Goal: Information Seeking & Learning: Learn about a topic

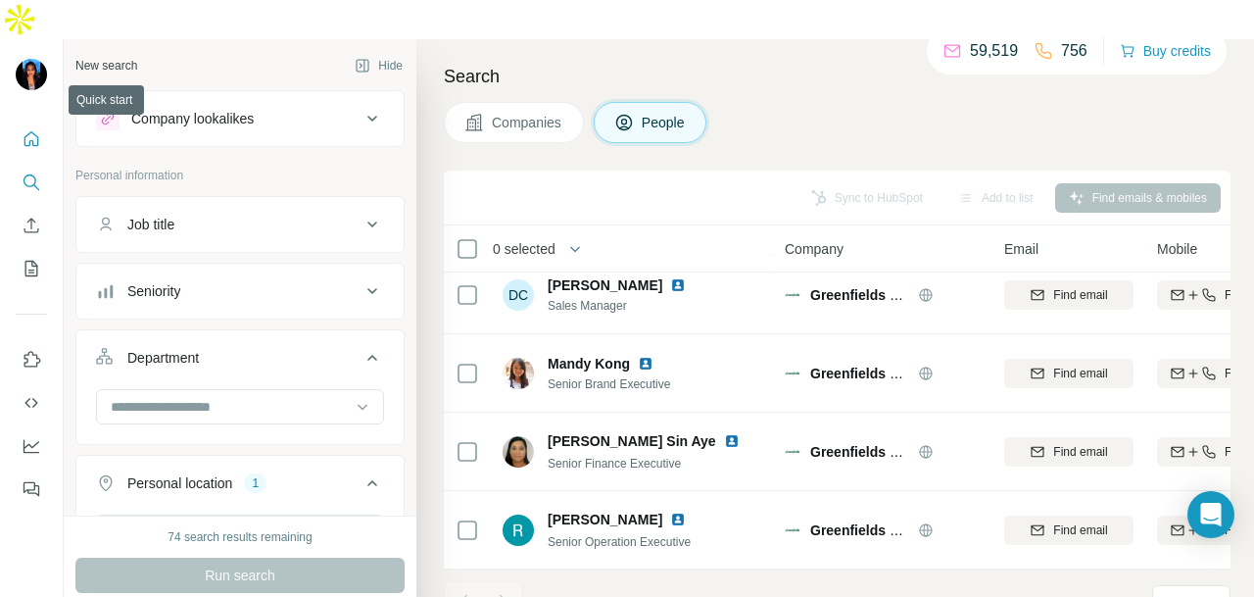
click at [30, 122] on button "Quick start" at bounding box center [31, 139] width 31 height 35
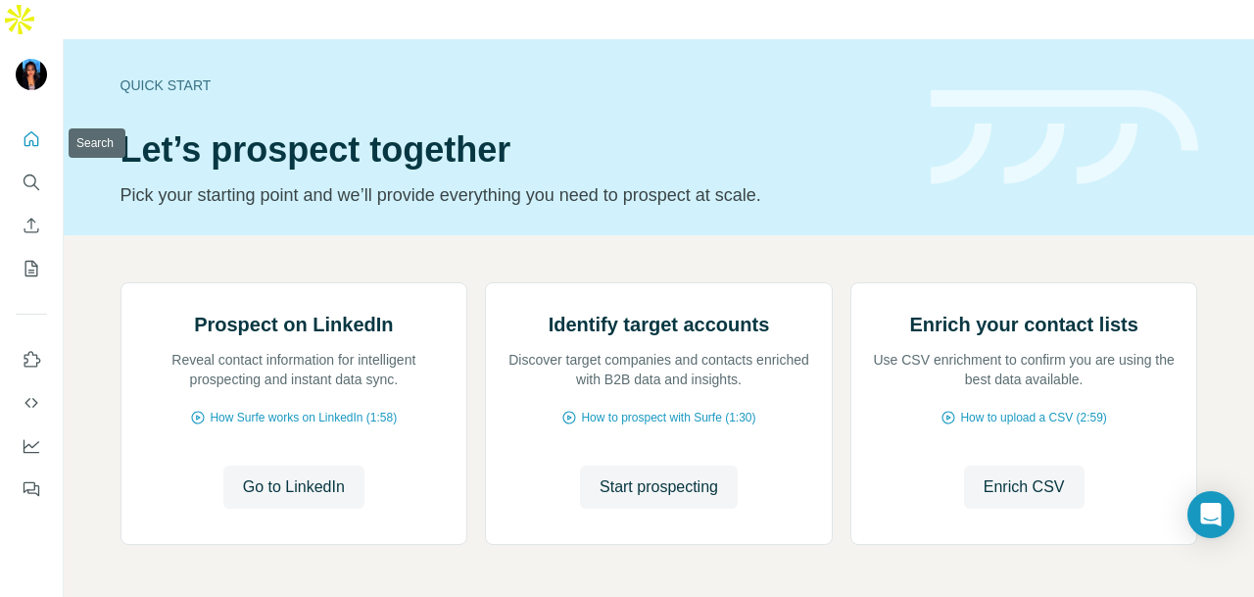
drag, startPoint x: 28, startPoint y: 103, endPoint x: 39, endPoint y: 126, distance: 25.9
click at [29, 129] on icon "Quick start" at bounding box center [32, 139] width 20 height 20
click at [35, 172] on icon "Search" at bounding box center [32, 182] width 20 height 20
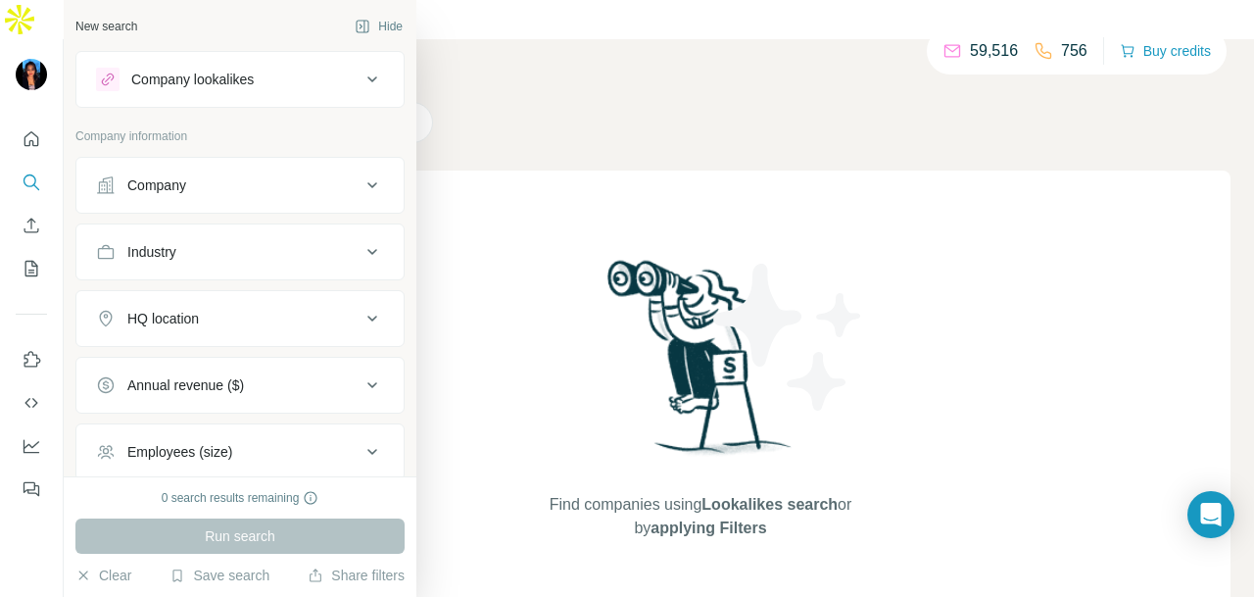
click at [250, 82] on div "Company lookalikes" at bounding box center [192, 80] width 123 height 20
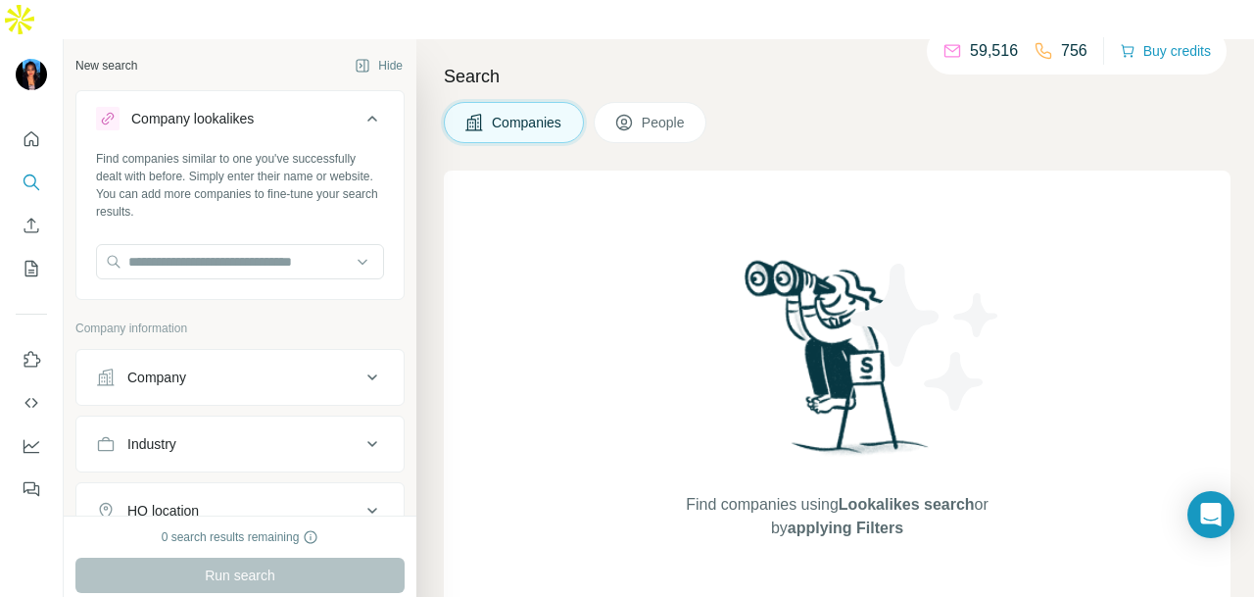
click at [250, 109] on div "Company lookalikes" at bounding box center [192, 119] width 123 height 20
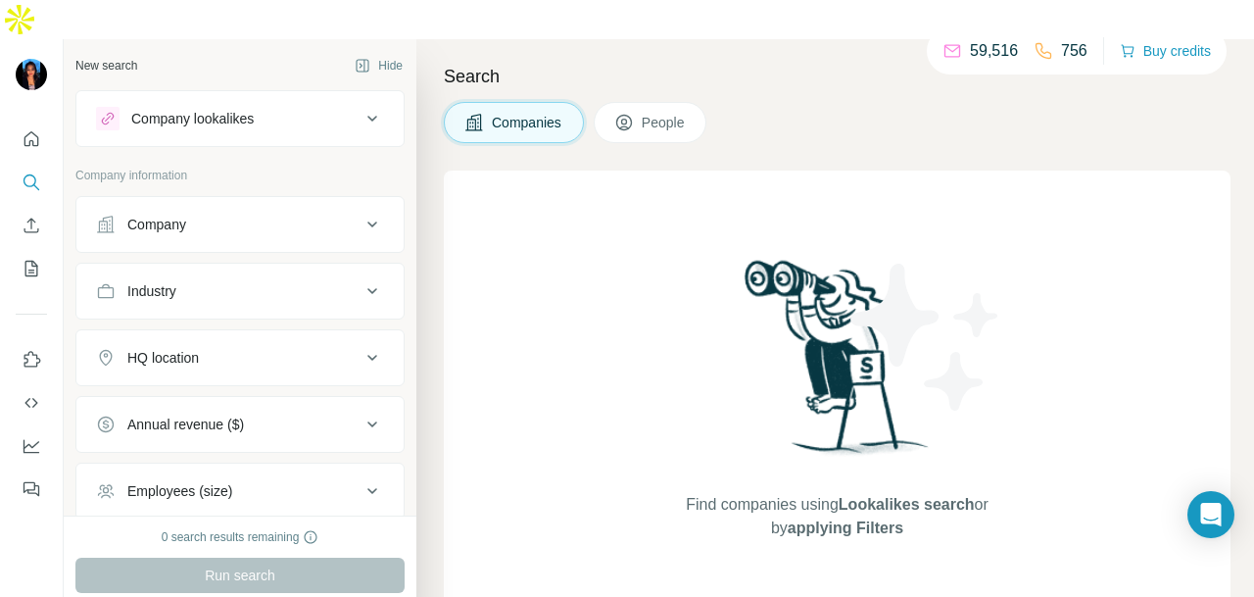
click at [251, 215] on div "Company" at bounding box center [228, 225] width 265 height 20
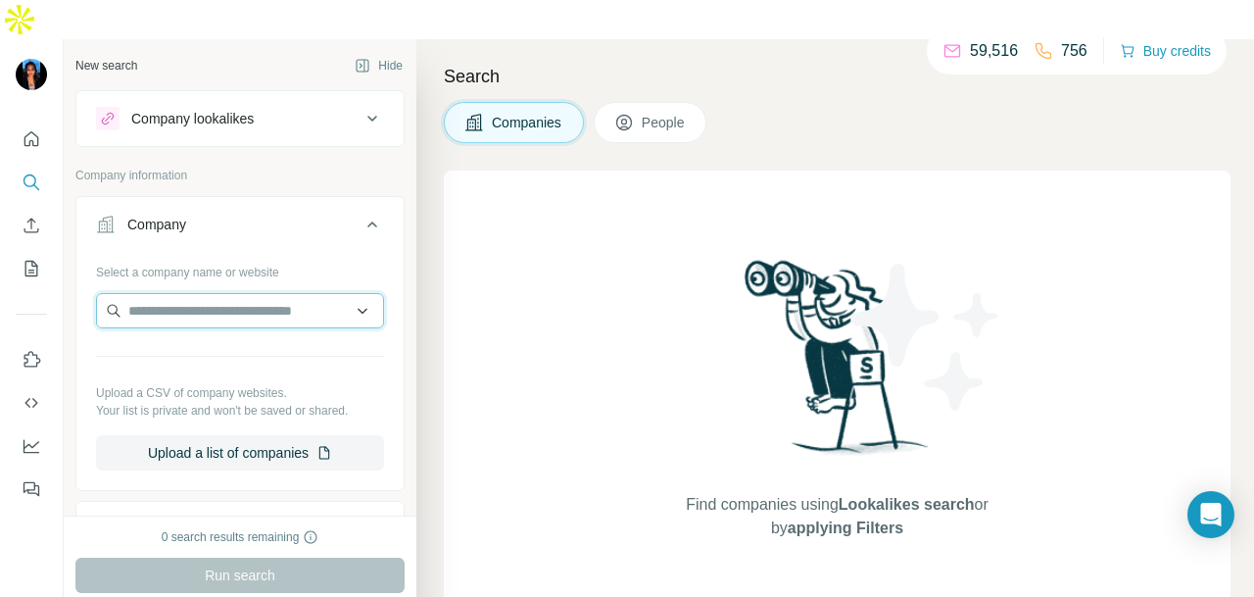
click at [169, 293] on input "text" at bounding box center [240, 310] width 288 height 35
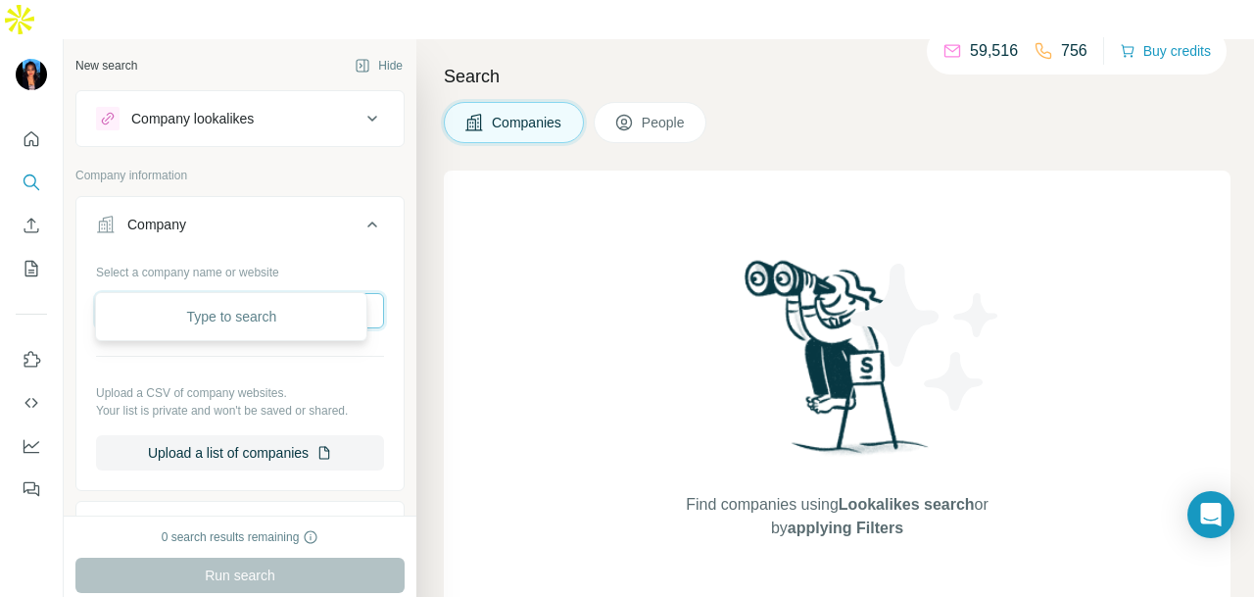
paste input "**********"
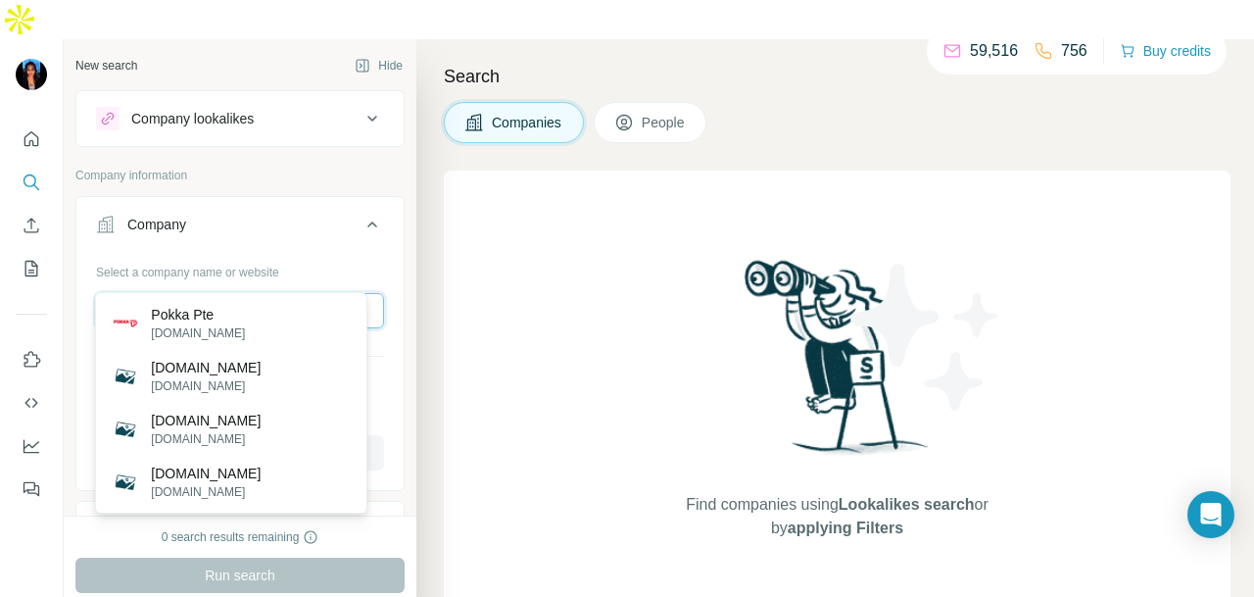
type input "**********"
click at [249, 326] on div "Pokka Pte pokka.co" at bounding box center [231, 323] width 263 height 53
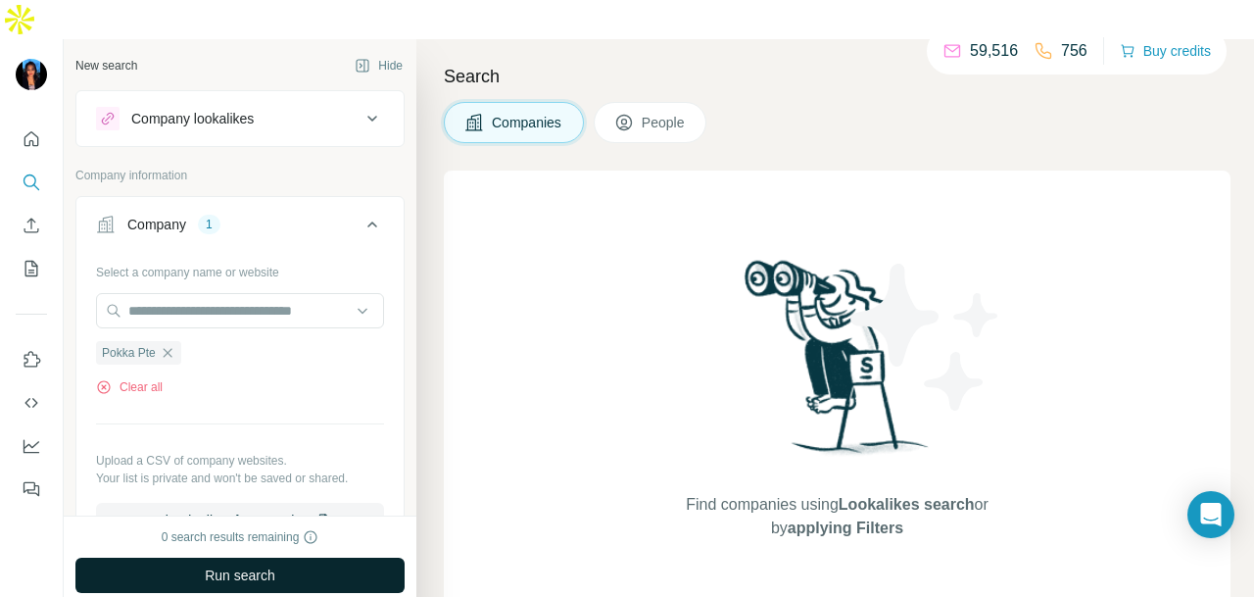
click at [262, 565] on span "Run search" at bounding box center [240, 575] width 71 height 20
drag, startPoint x: 24, startPoint y: 105, endPoint x: 35, endPoint y: 111, distance: 13.1
click at [25, 131] on icon "Quick start" at bounding box center [32, 138] width 15 height 15
click at [35, 131] on icon "Quick start" at bounding box center [32, 138] width 15 height 15
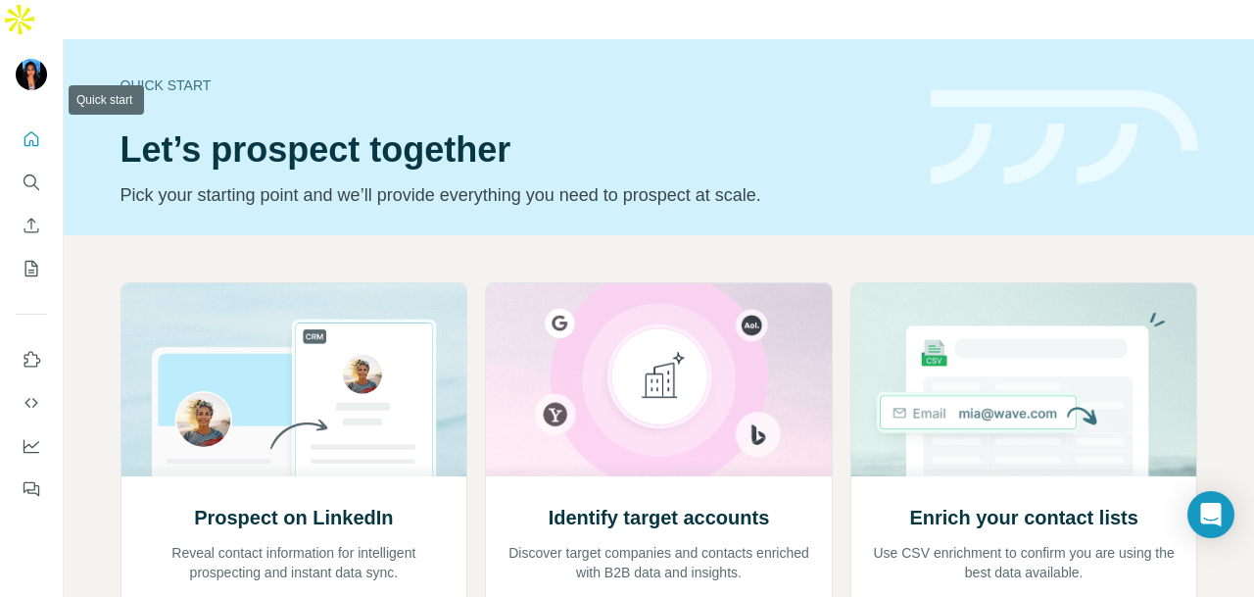
click at [35, 131] on icon "Quick start" at bounding box center [32, 138] width 15 height 15
click at [20, 165] on button "Search" at bounding box center [31, 182] width 31 height 35
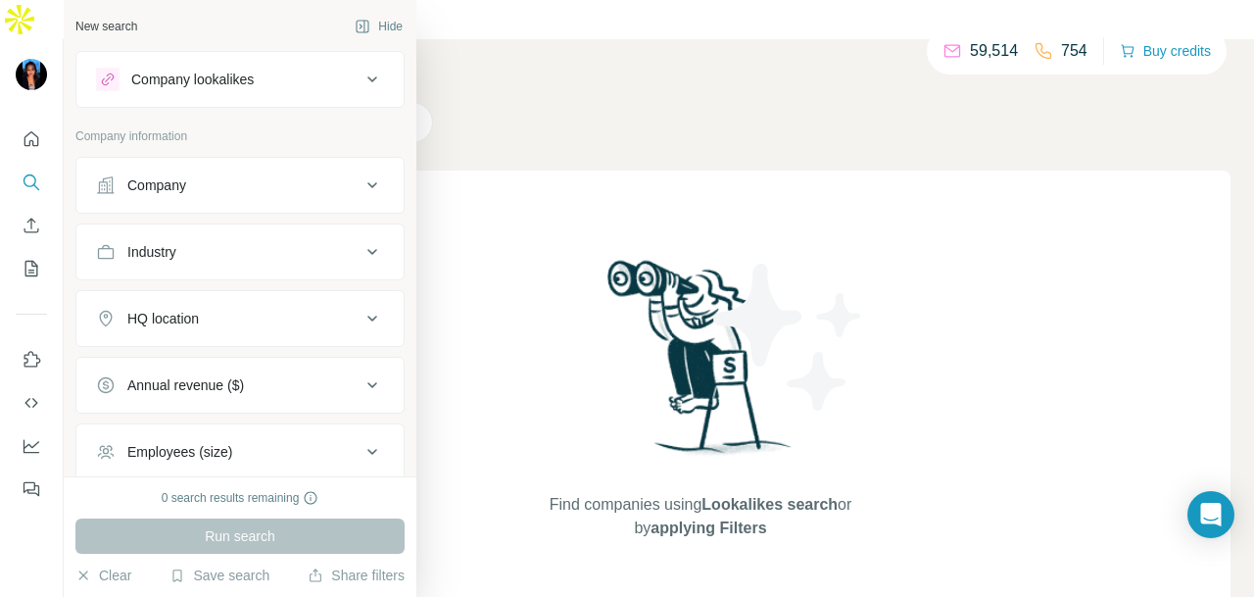
click at [252, 179] on div "Company" at bounding box center [228, 185] width 265 height 20
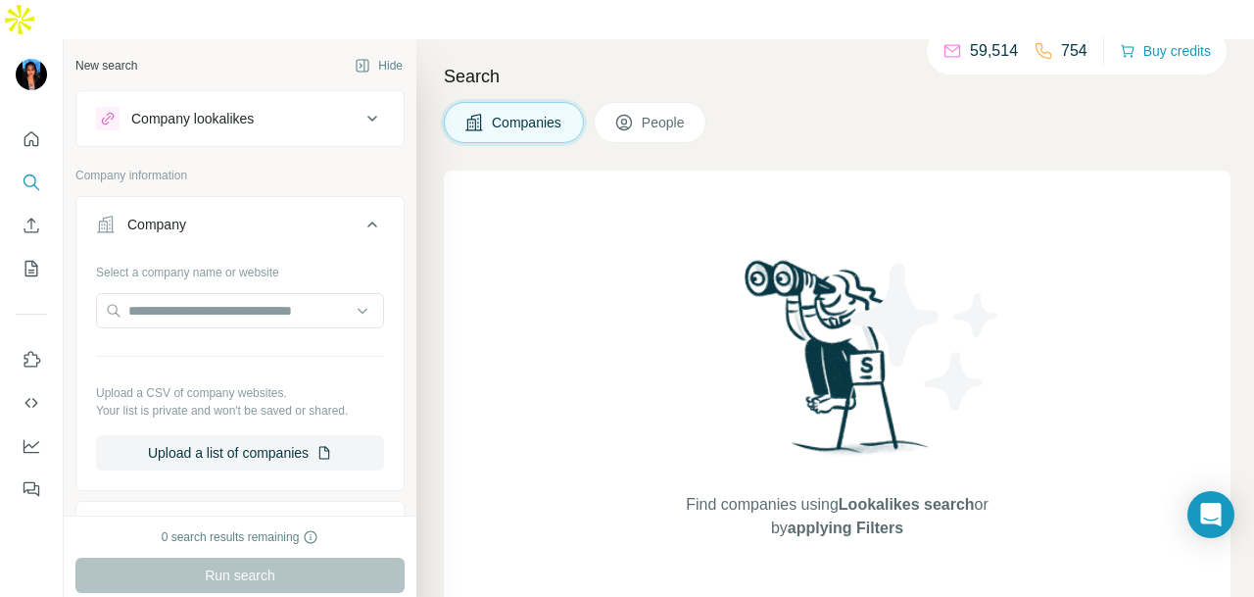
click at [252, 215] on div "Company" at bounding box center [228, 225] width 265 height 20
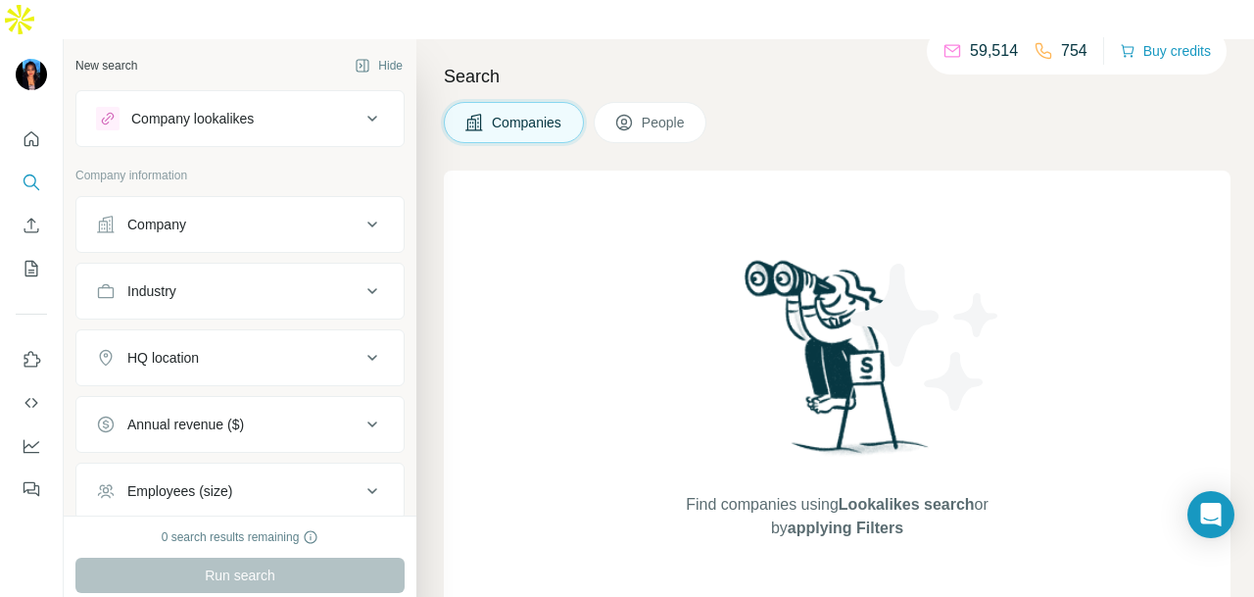
click at [302, 268] on button "Industry" at bounding box center [239, 291] width 327 height 47
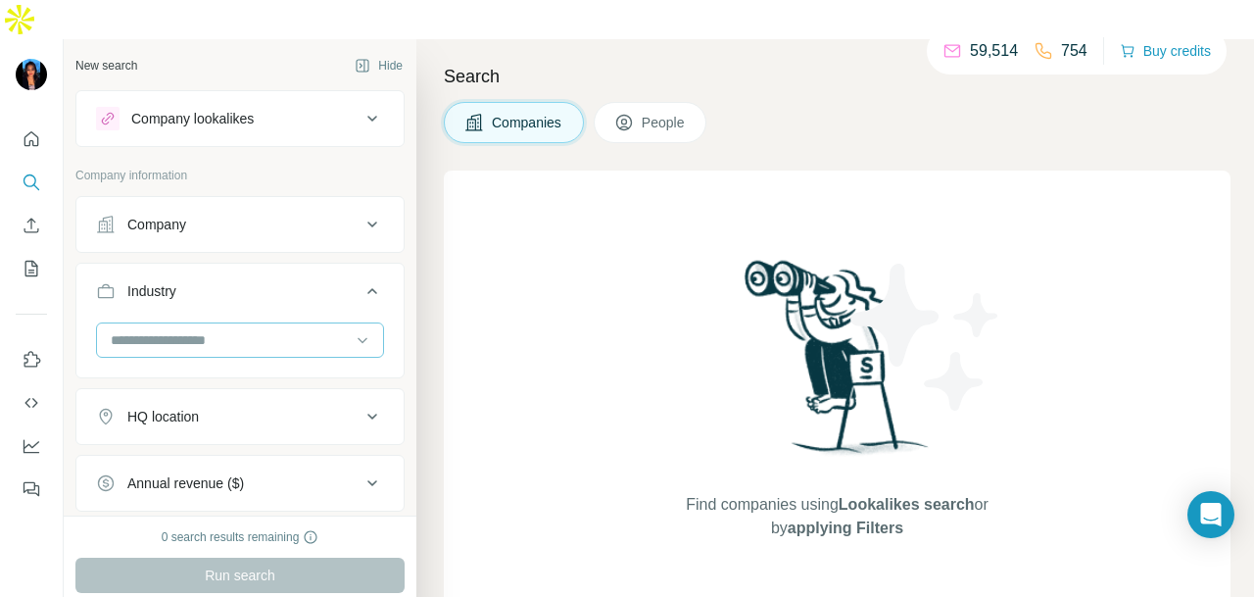
click at [302, 329] on input at bounding box center [230, 340] width 242 height 22
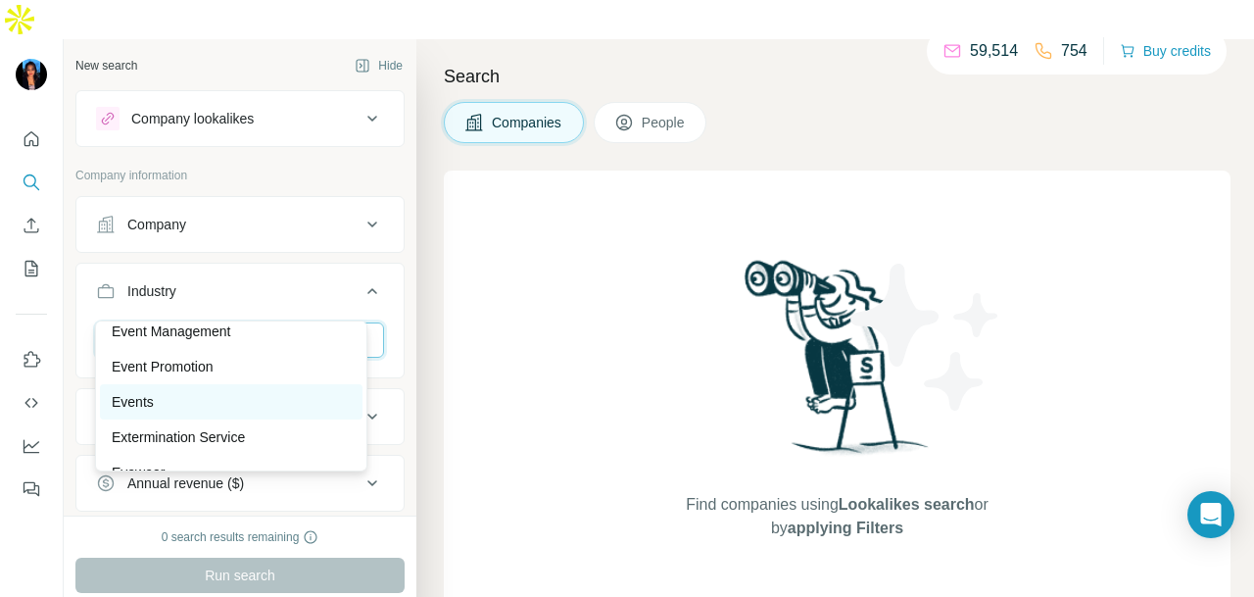
scroll to position [7448, 0]
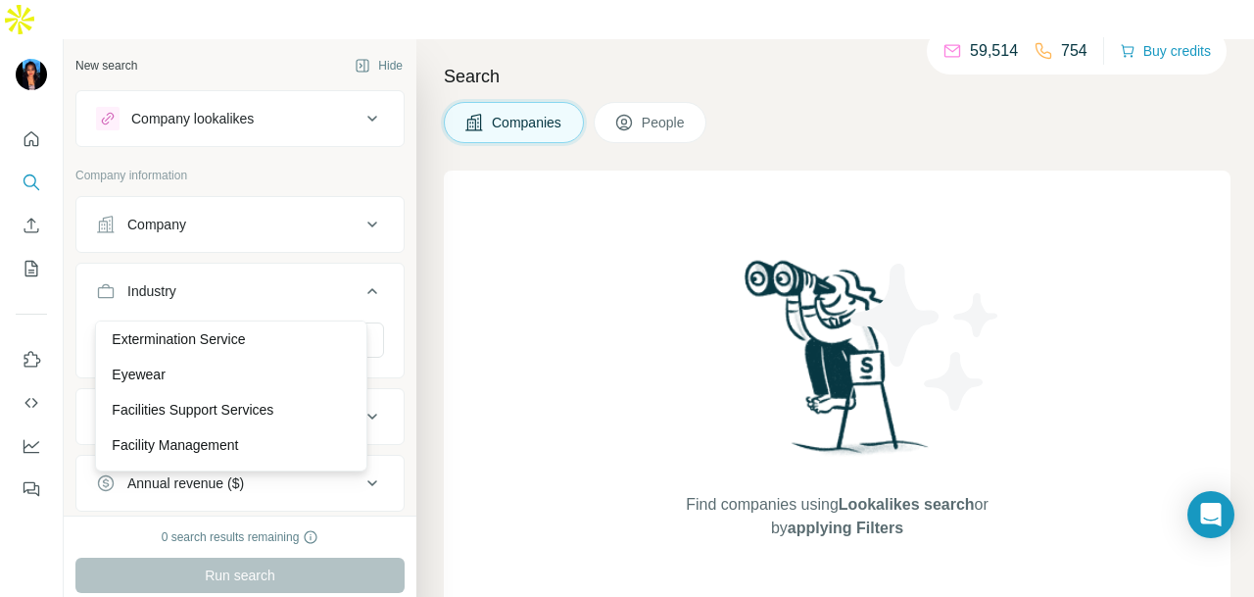
drag, startPoint x: 249, startPoint y: 405, endPoint x: 261, endPoint y: 511, distance: 106.5
click at [245, 349] on p "Extermination Service" at bounding box center [178, 339] width 133 height 20
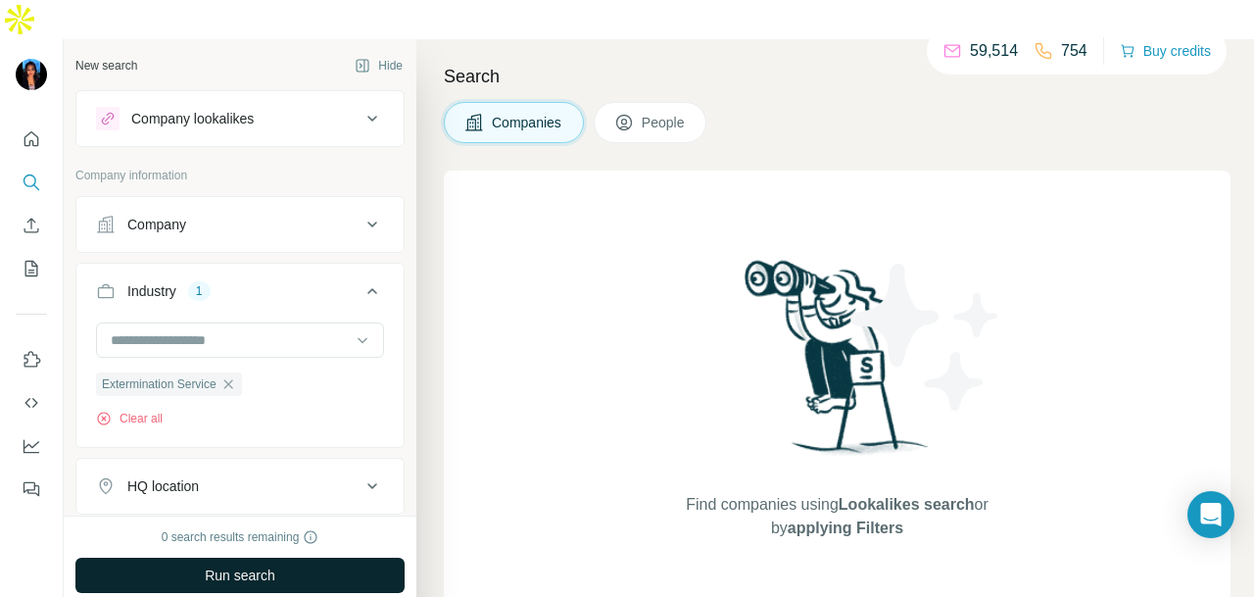
click at [259, 565] on span "Run search" at bounding box center [240, 575] width 71 height 20
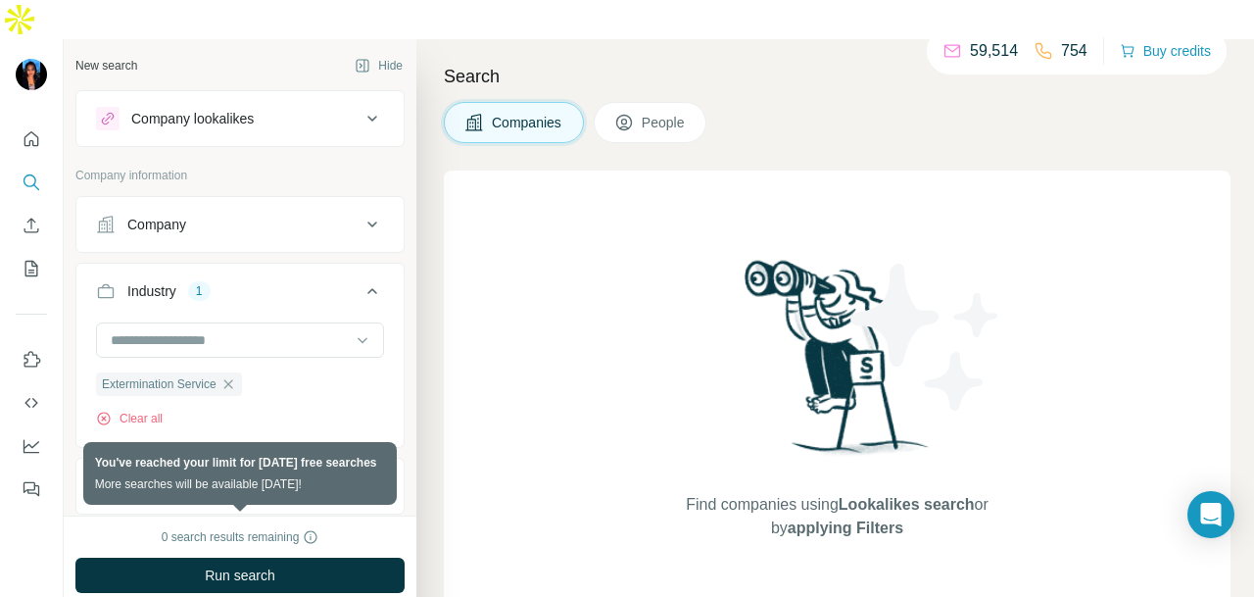
click at [1074, 64] on div "59,514 754" at bounding box center [1015, 50] width 145 height 27
click at [1172, 44] on button "Buy credits" at bounding box center [1165, 50] width 91 height 27
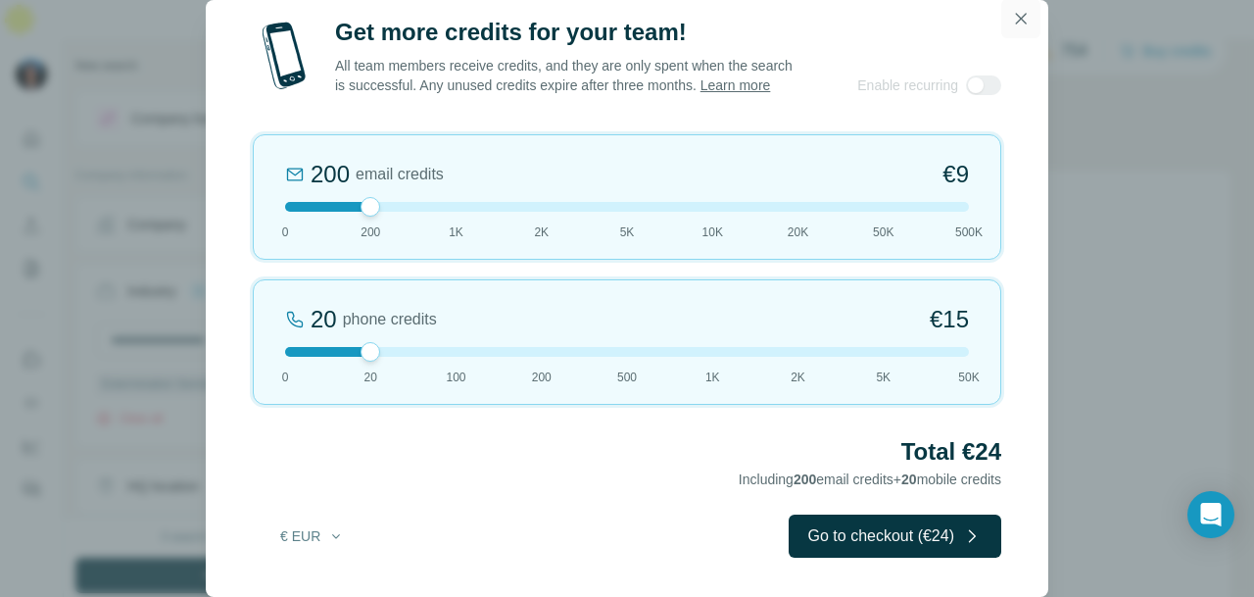
click at [1021, 24] on button "button" at bounding box center [1021, 18] width 39 height 39
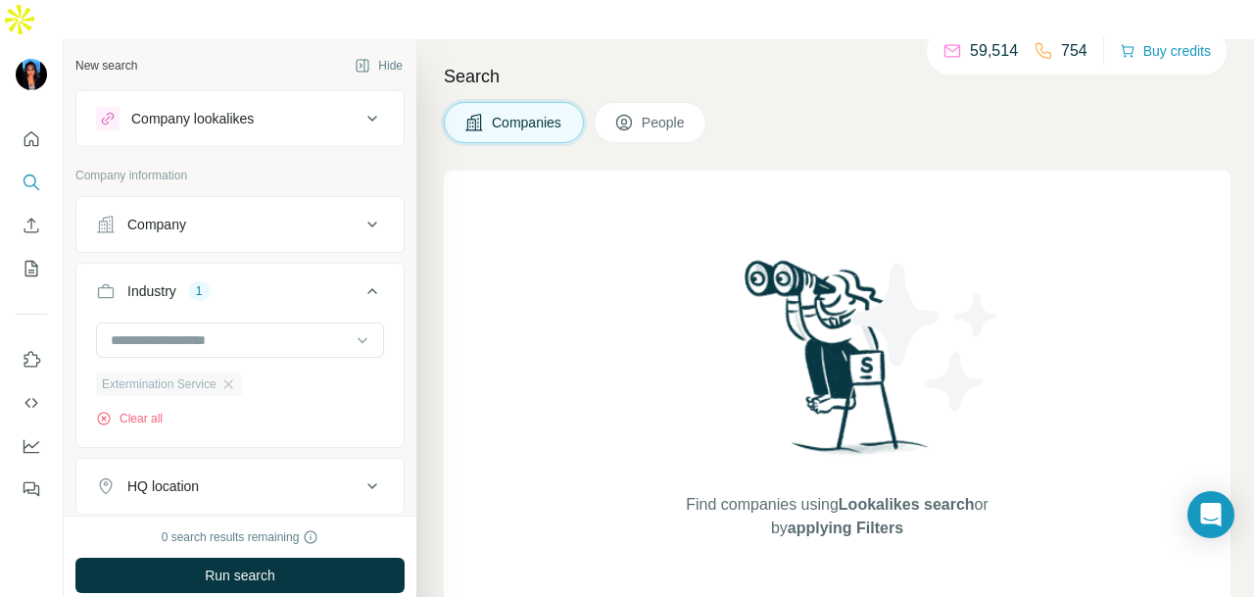
click at [242, 372] on div "Extermination Service" at bounding box center [169, 384] width 146 height 24
drag, startPoint x: 235, startPoint y: 346, endPoint x: 246, endPoint y: 368, distance: 24.1
click at [235, 376] on icon "button" at bounding box center [229, 384] width 16 height 16
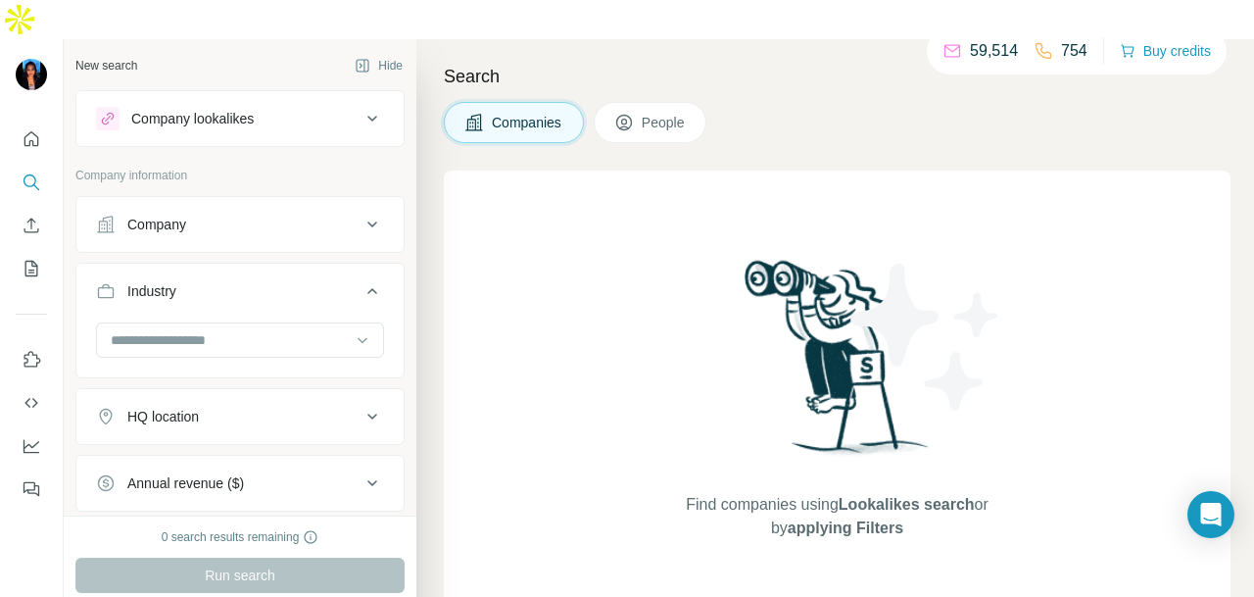
click at [17, 122] on button "Quick start" at bounding box center [31, 139] width 31 height 35
drag, startPoint x: 19, startPoint y: 98, endPoint x: 56, endPoint y: 105, distance: 37.9
click at [18, 122] on button "Quick start" at bounding box center [31, 139] width 31 height 35
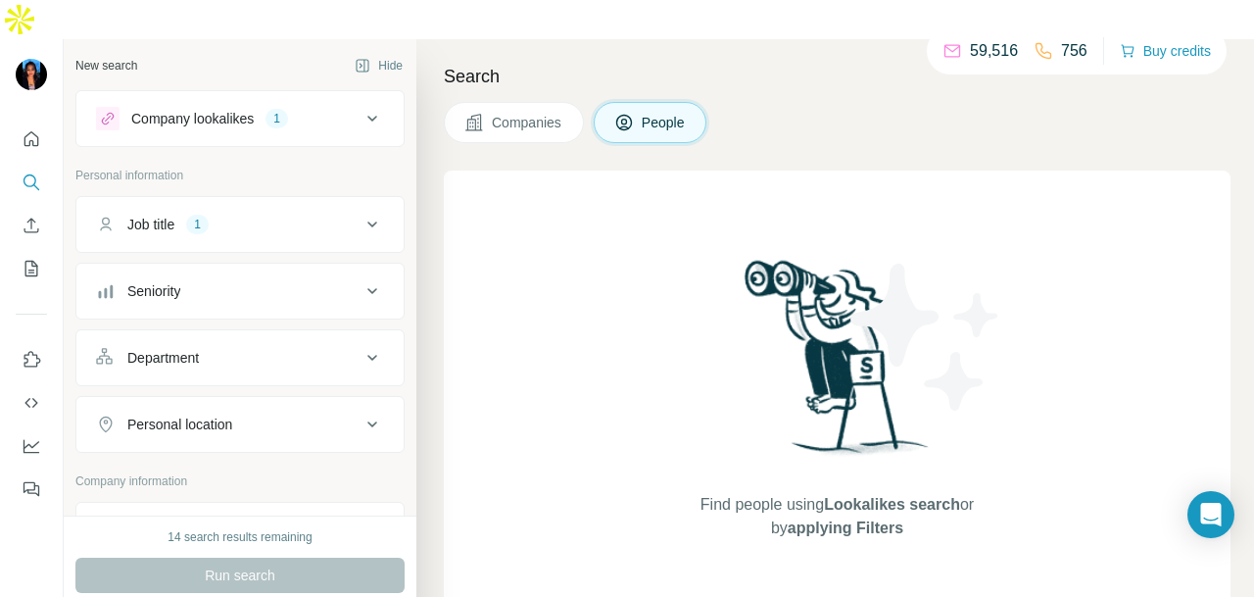
click at [336, 215] on div "Job title 1" at bounding box center [228, 225] width 265 height 20
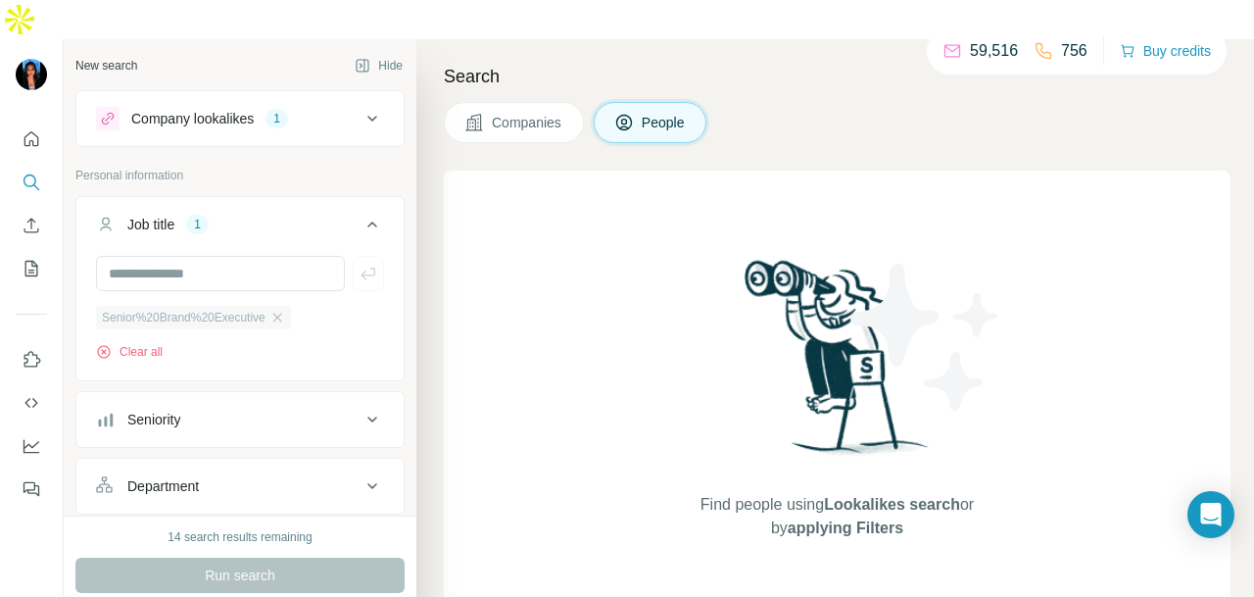
click at [280, 306] on div "Senior%20Brand%20Executive" at bounding box center [193, 318] width 195 height 24
click at [281, 313] on icon "button" at bounding box center [276, 317] width 9 height 9
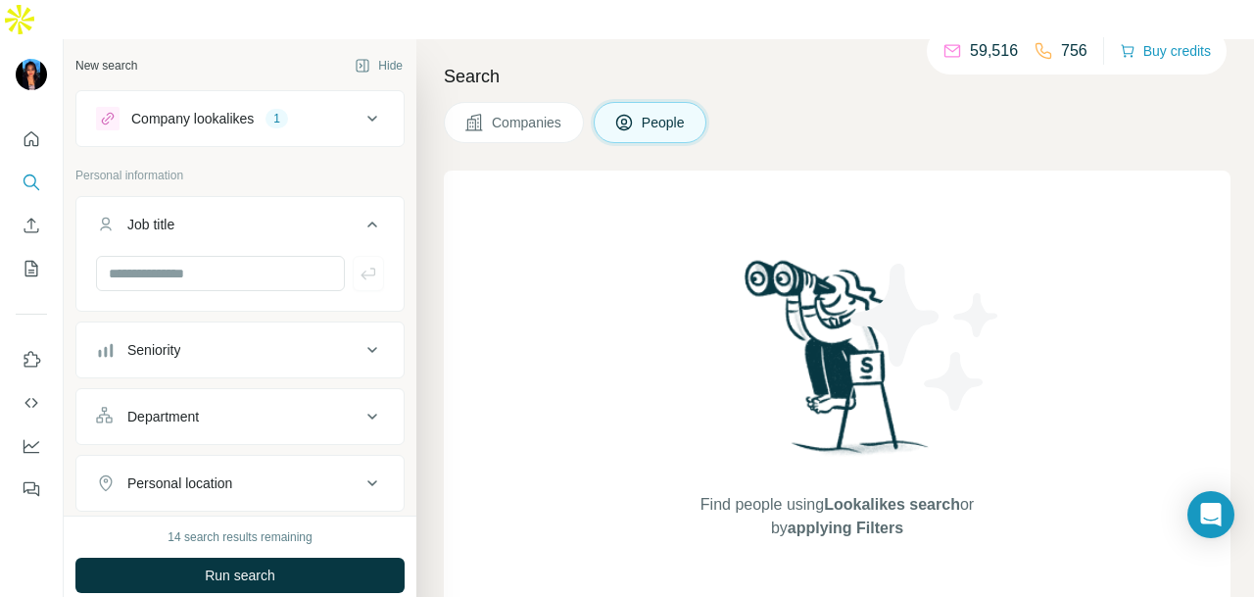
click at [280, 115] on div "Company lookalikes 1 Personal information Job title Seniority Department Person…" at bounding box center [239, 553] width 329 height 927
click at [281, 97] on button "Company lookalikes 1" at bounding box center [239, 118] width 327 height 47
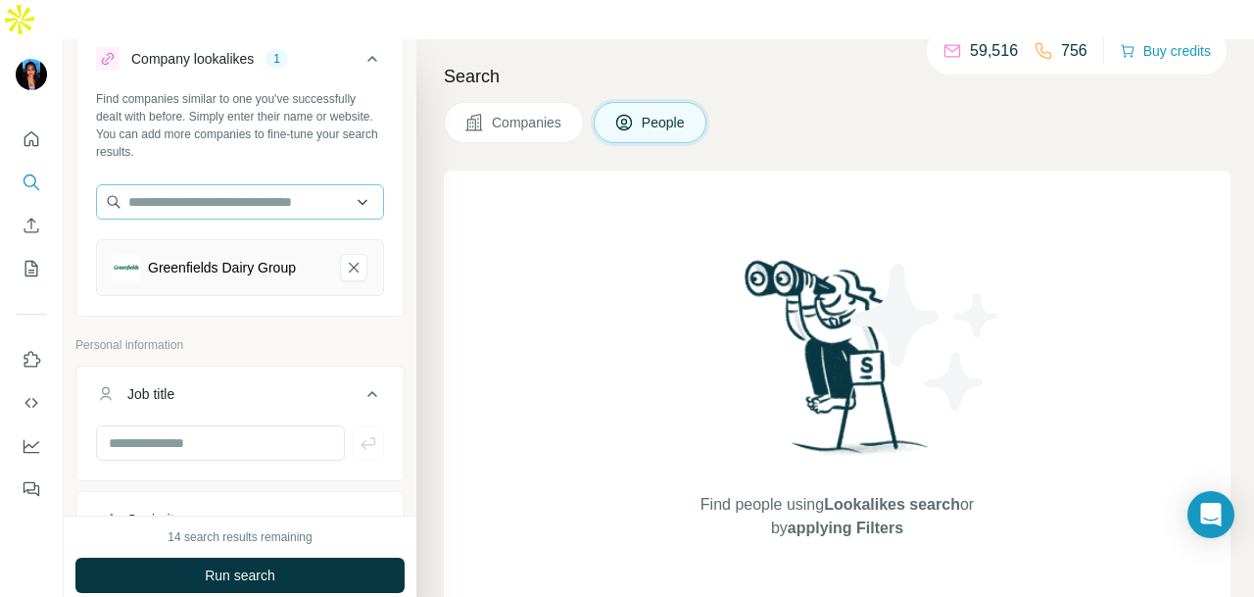
scroll to position [294, 0]
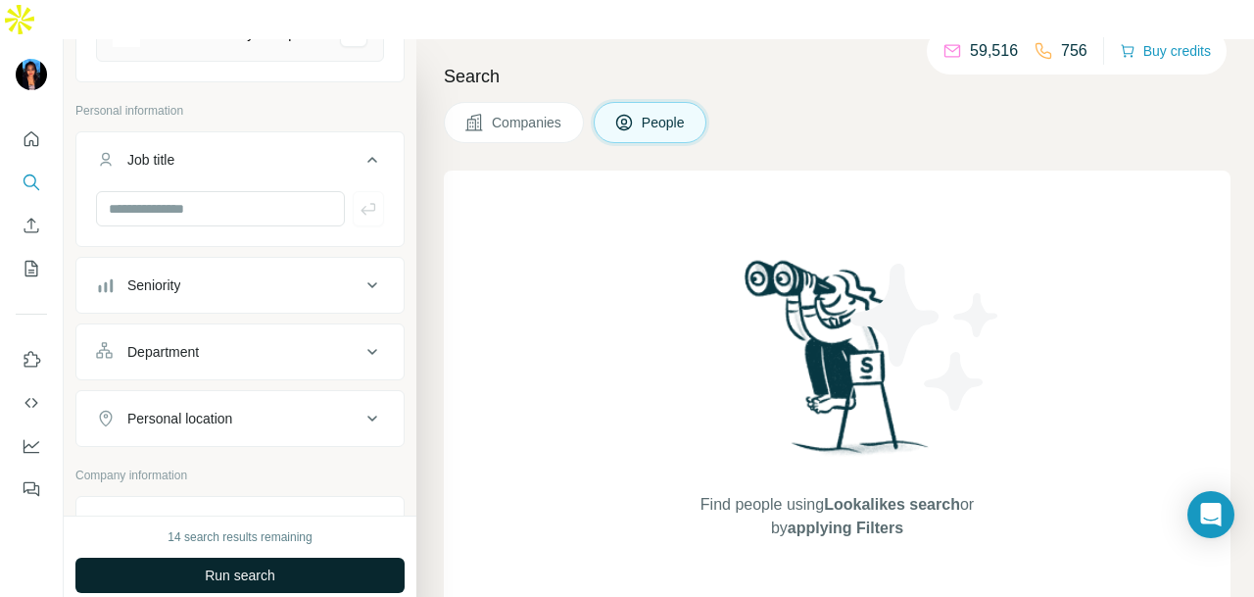
click at [284, 558] on button "Run search" at bounding box center [239, 575] width 329 height 35
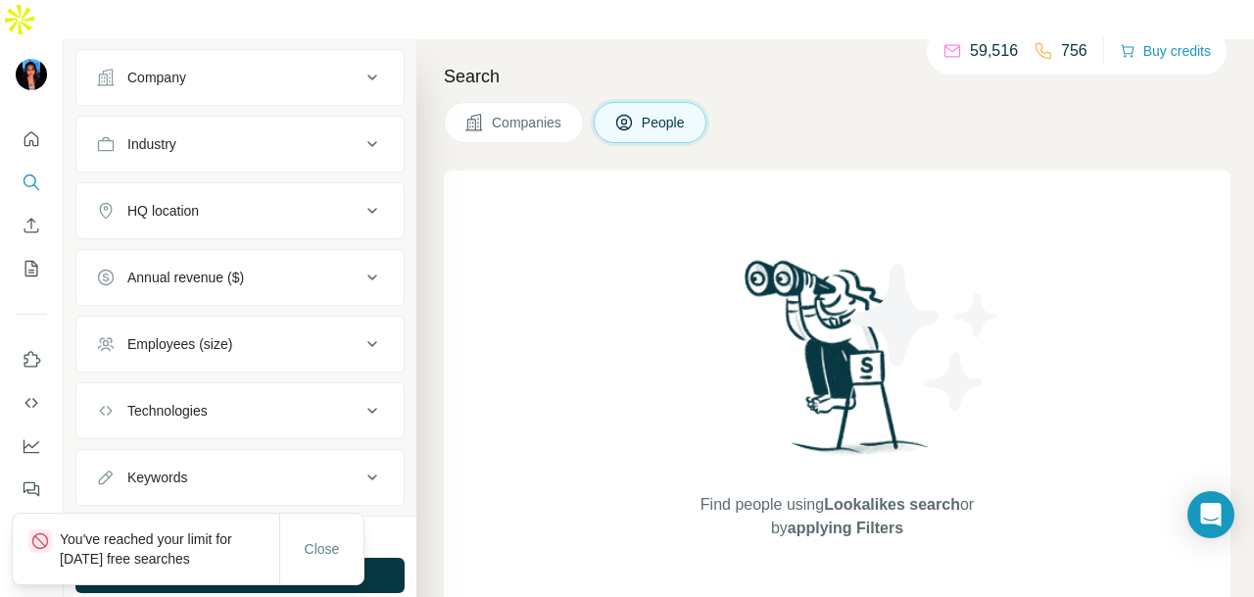
scroll to position [776, 0]
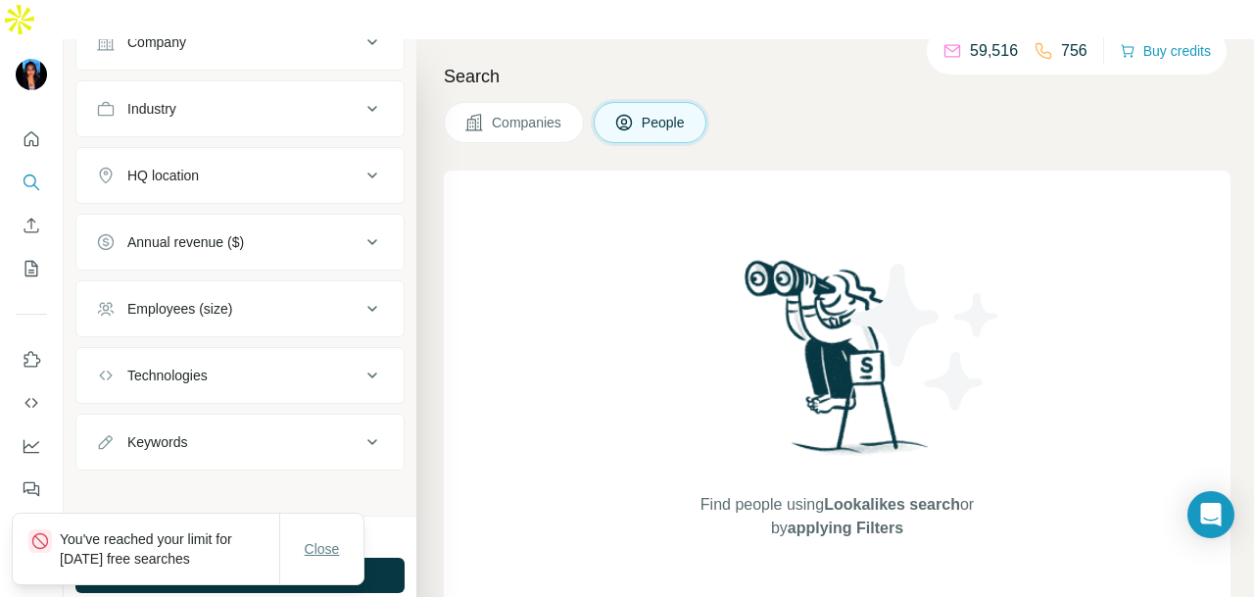
click at [323, 555] on button "Close" at bounding box center [322, 548] width 63 height 35
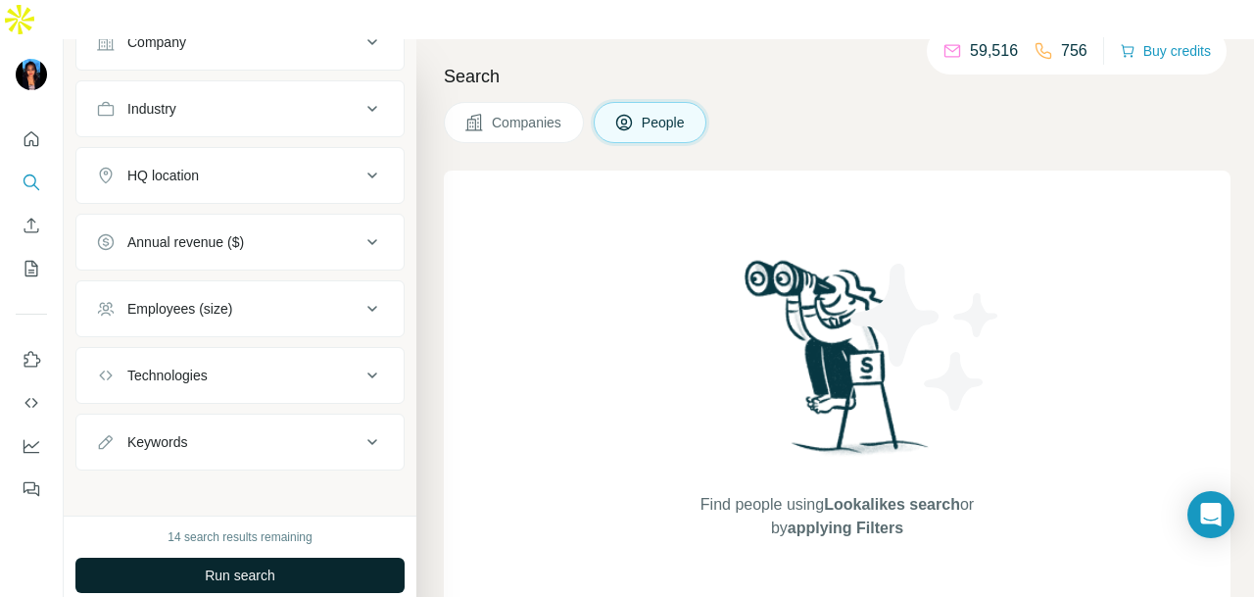
click at [323, 558] on button "Run search" at bounding box center [239, 575] width 329 height 35
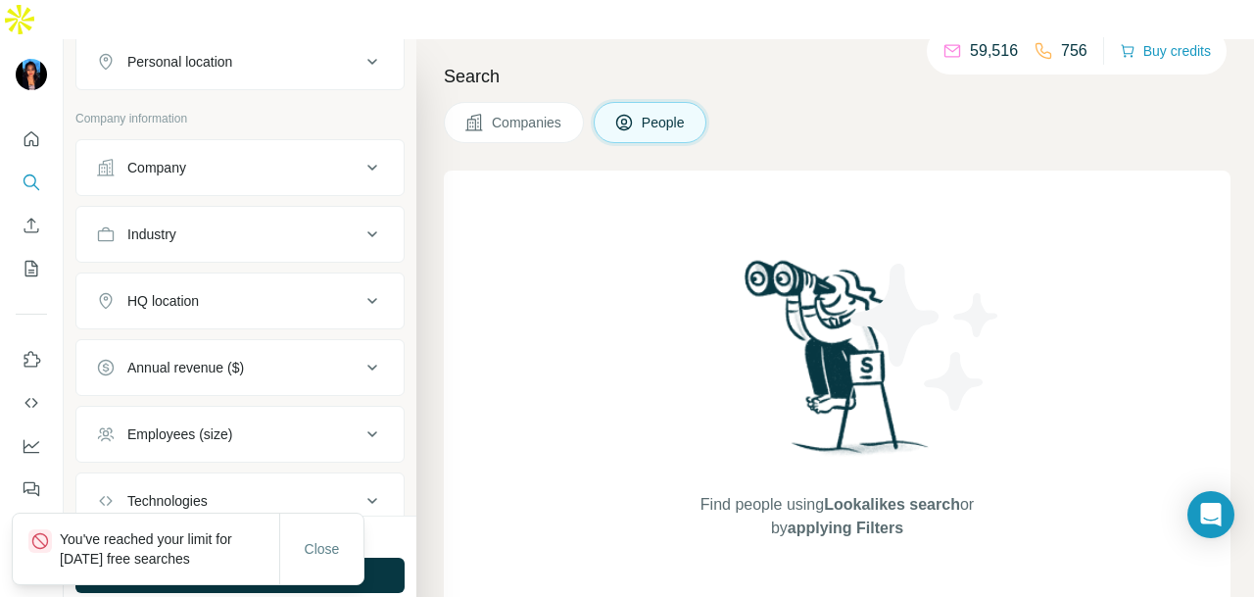
scroll to position [678, 0]
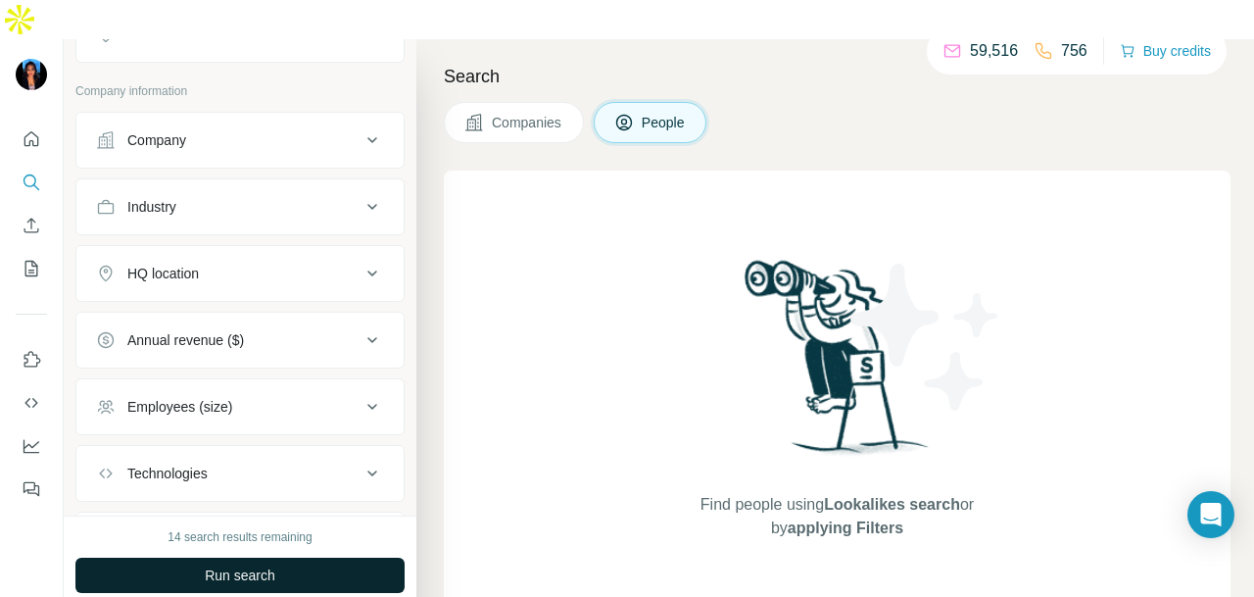
click at [261, 565] on span "Run search" at bounding box center [240, 575] width 71 height 20
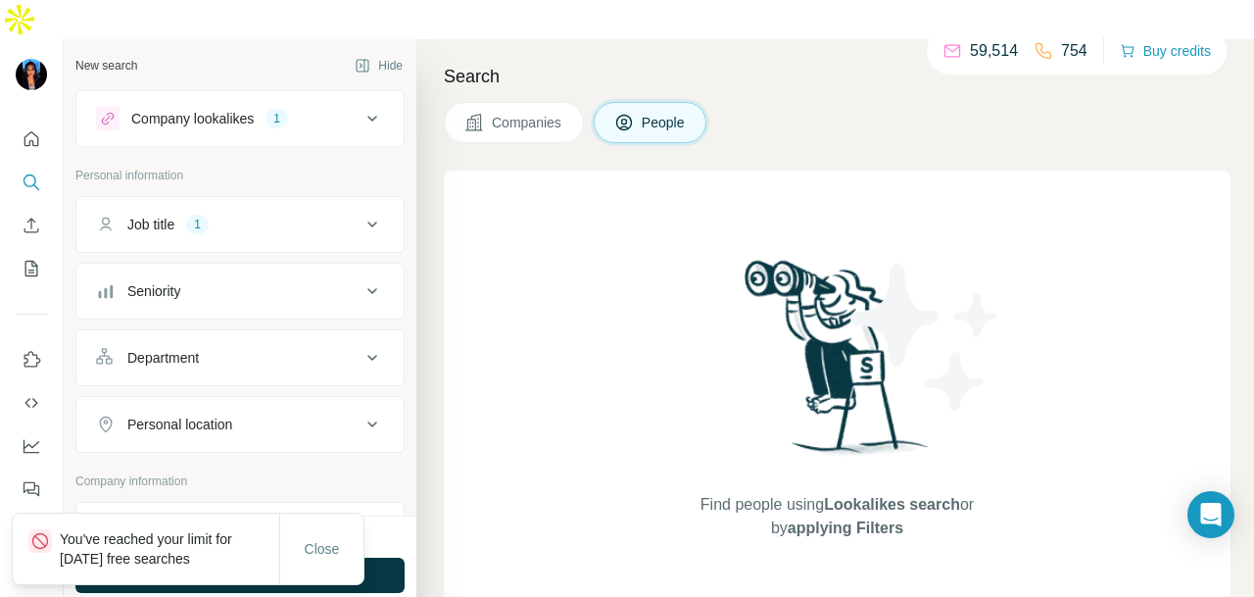
click at [338, 201] on button "Job title 1" at bounding box center [239, 224] width 327 height 47
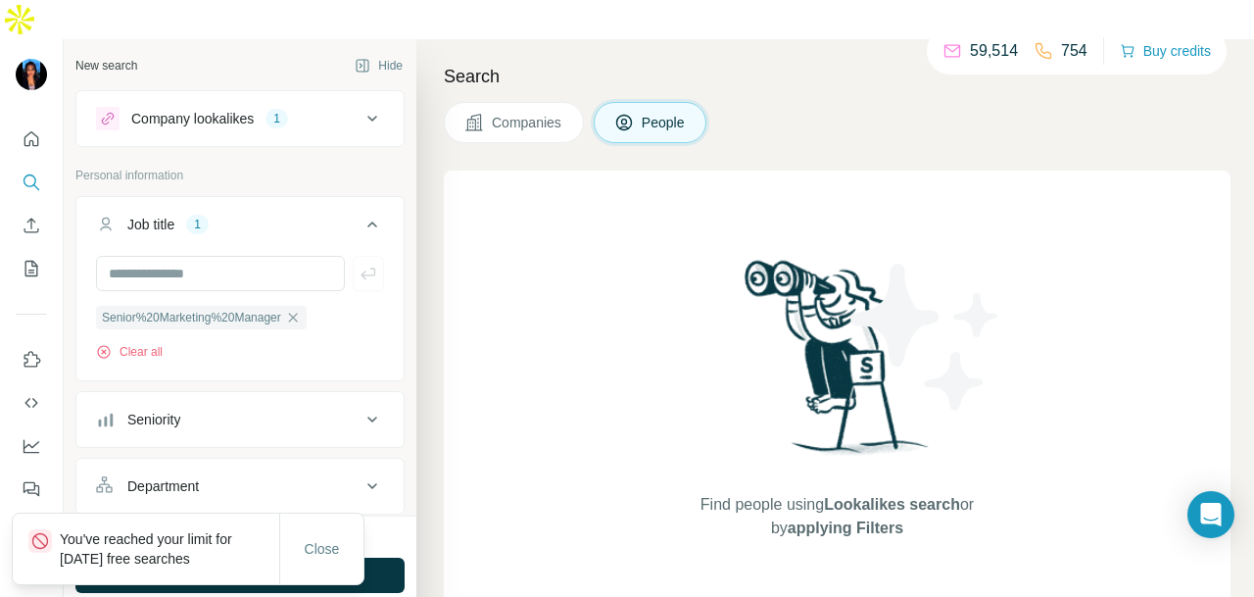
click at [335, 201] on button "Job title 1" at bounding box center [239, 228] width 327 height 55
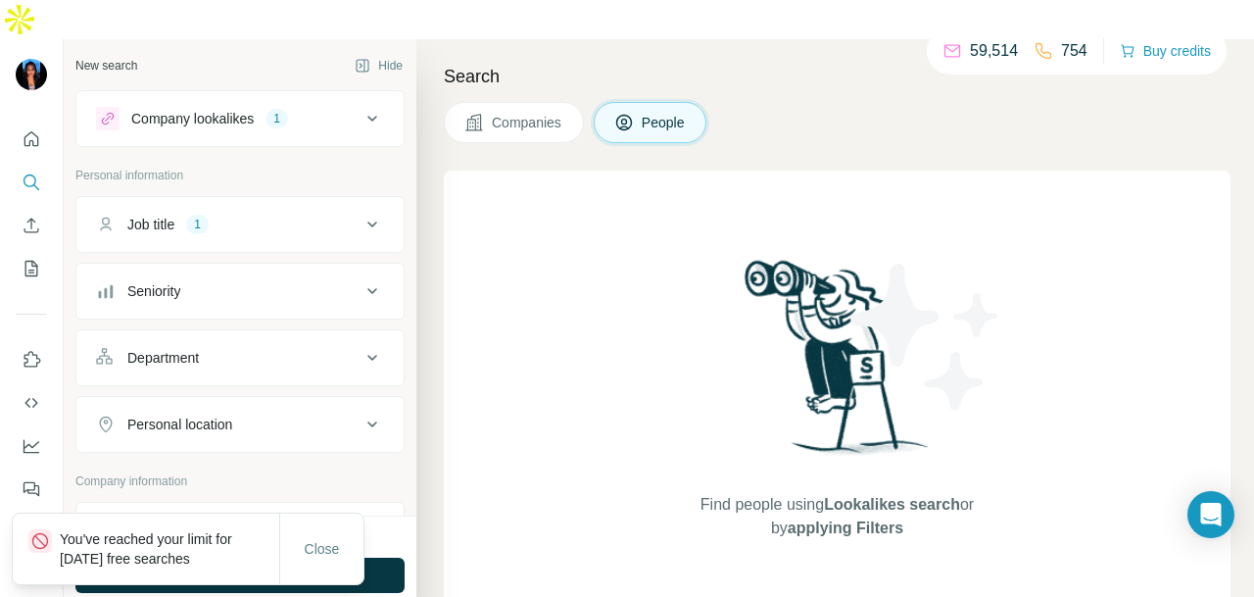
click at [335, 201] on button "Job title 1" at bounding box center [239, 224] width 327 height 47
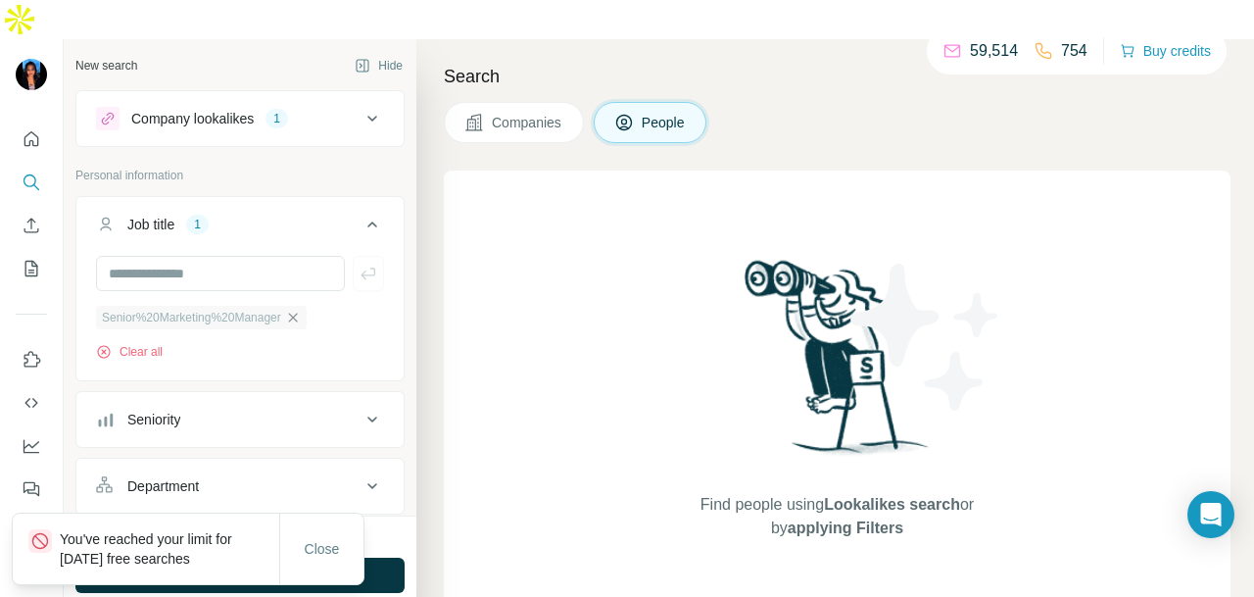
click at [301, 310] on icon "button" at bounding box center [293, 318] width 16 height 16
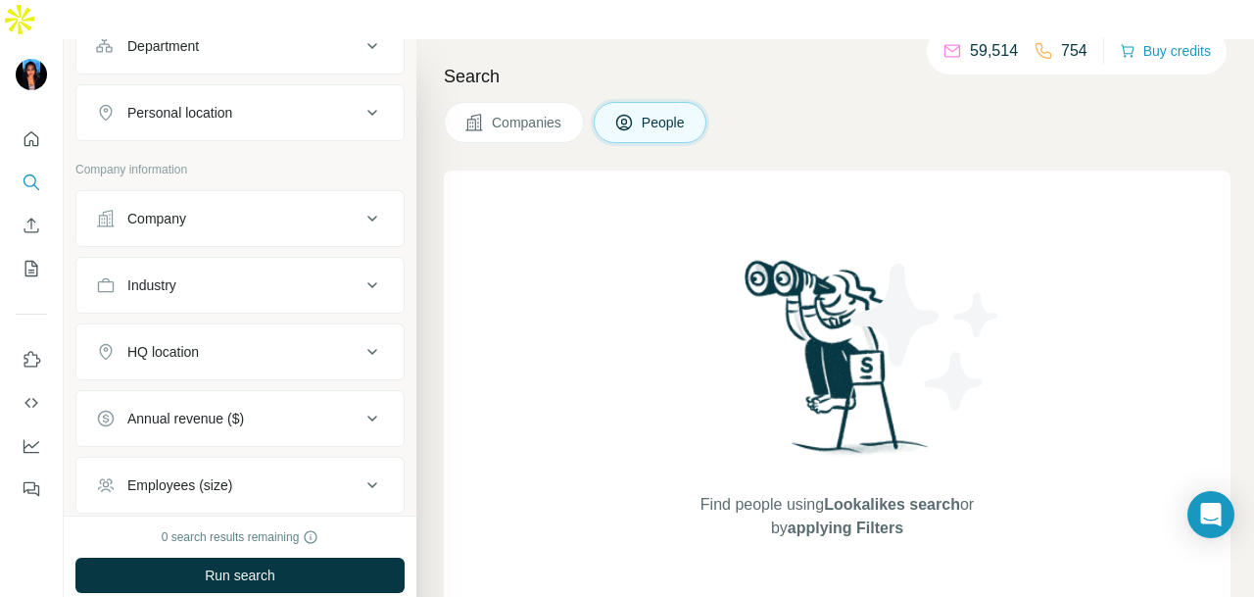
scroll to position [548, 0]
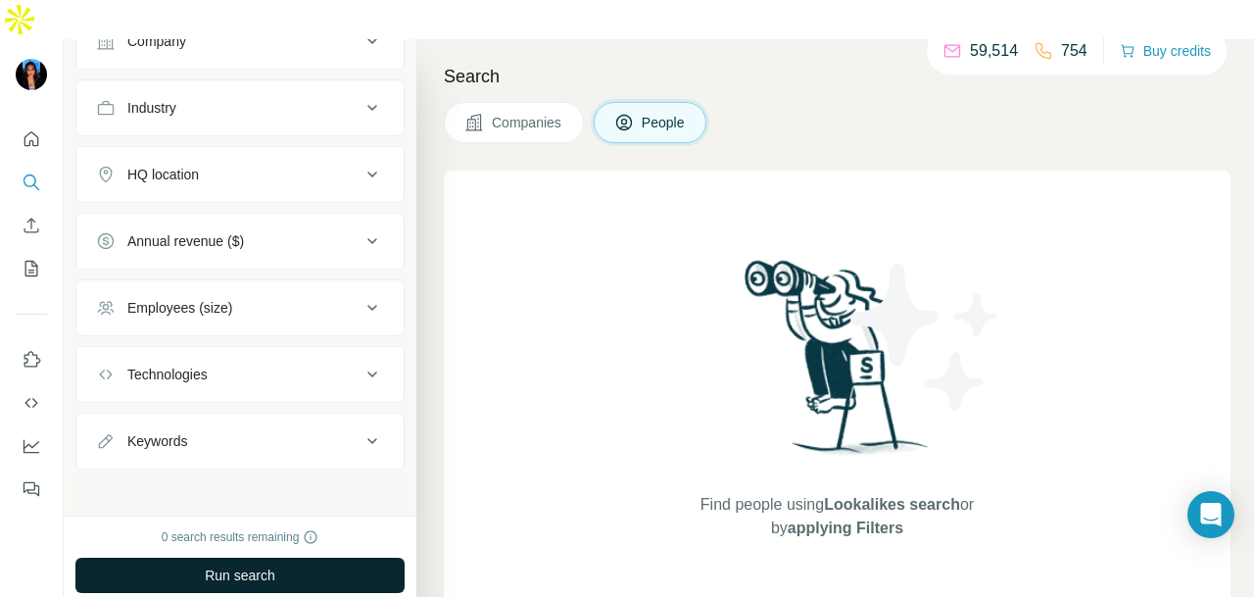
click at [329, 558] on button "Run search" at bounding box center [239, 575] width 329 height 35
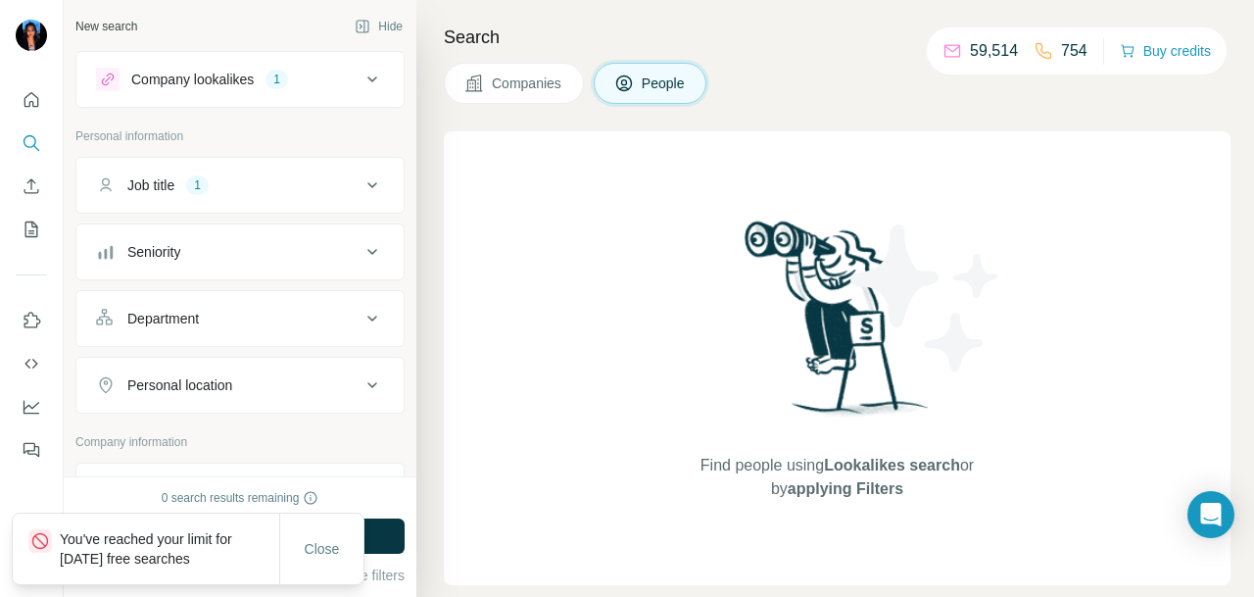
click at [304, 167] on button "Job title 1" at bounding box center [239, 185] width 327 height 47
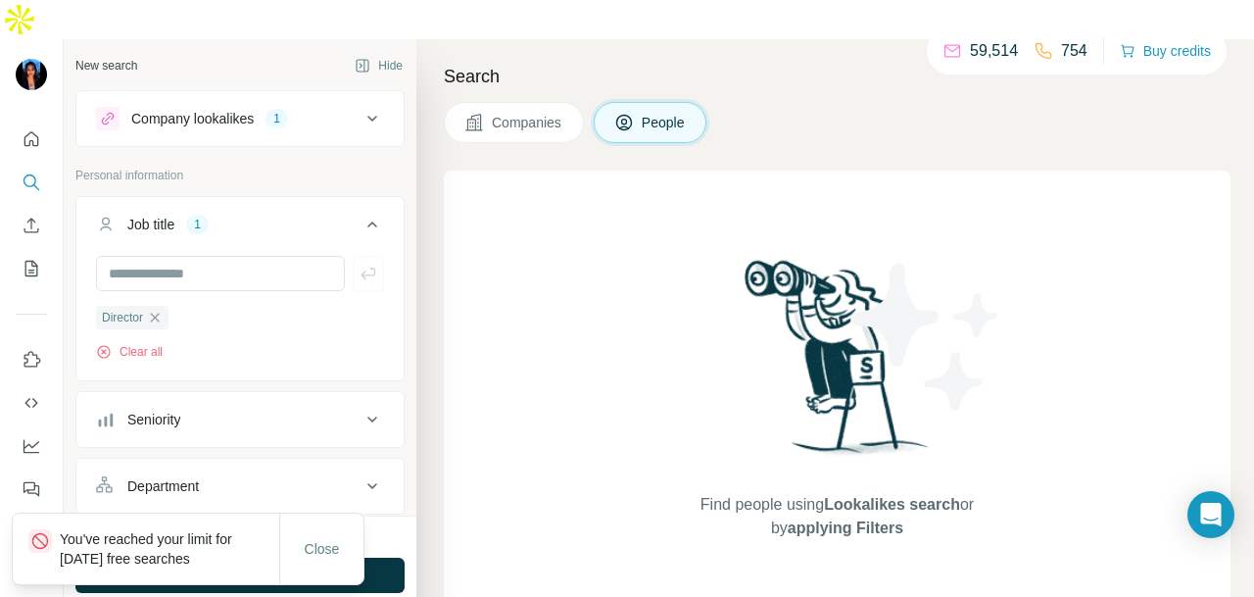
click at [361, 107] on icon at bounding box center [373, 119] width 24 height 24
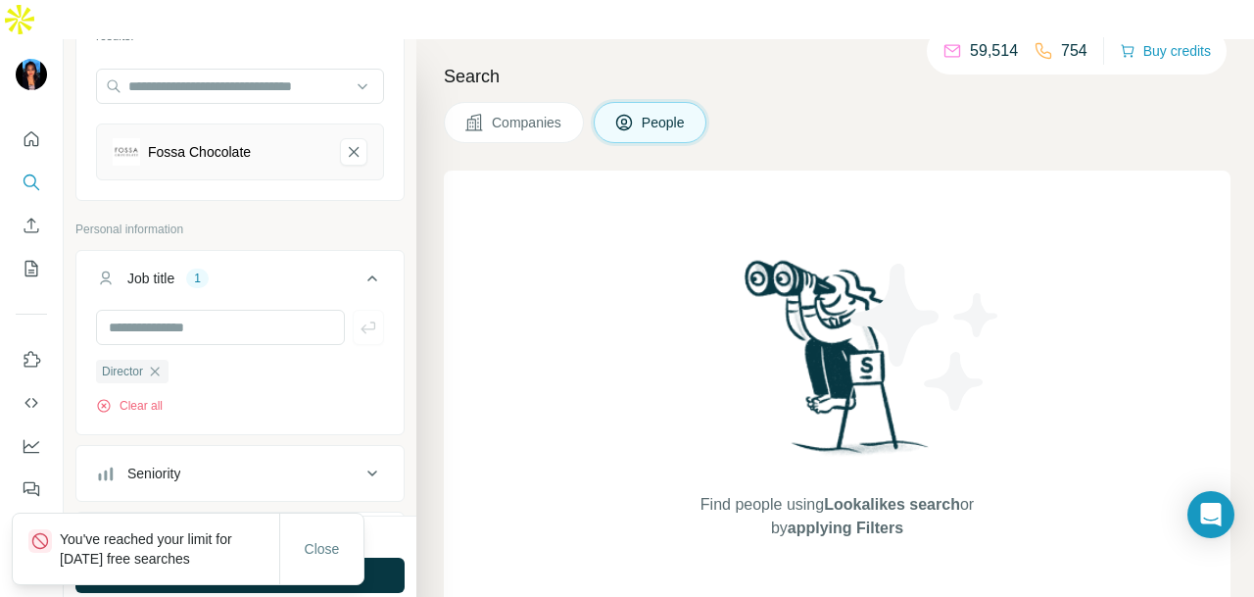
scroll to position [294, 0]
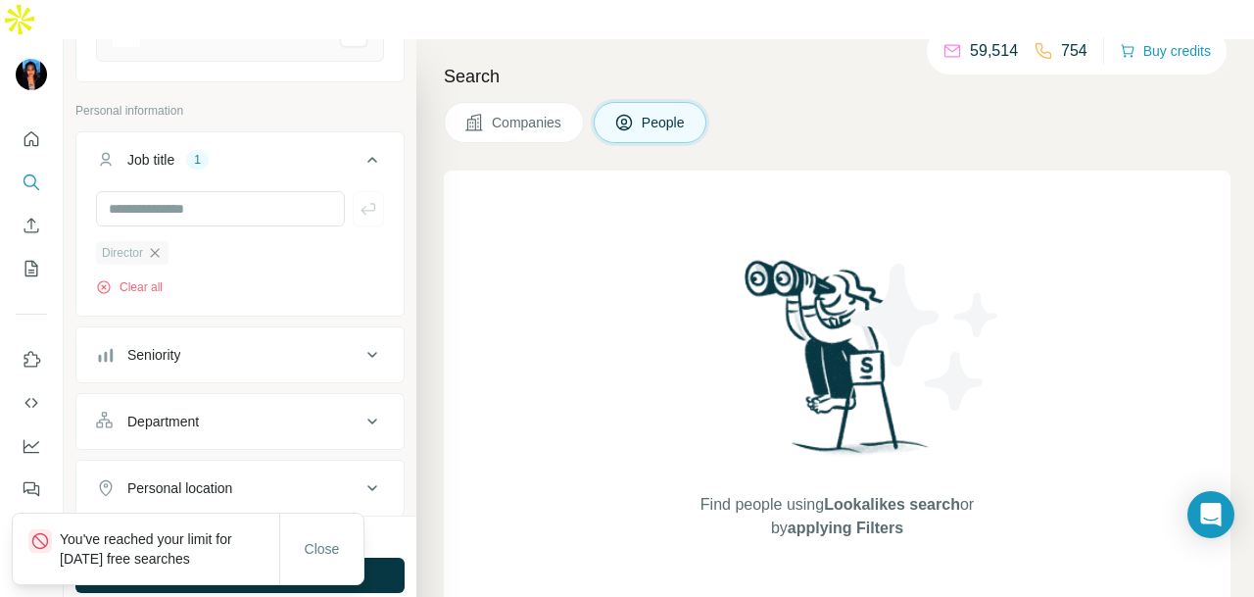
click at [154, 245] on icon "button" at bounding box center [155, 253] width 16 height 16
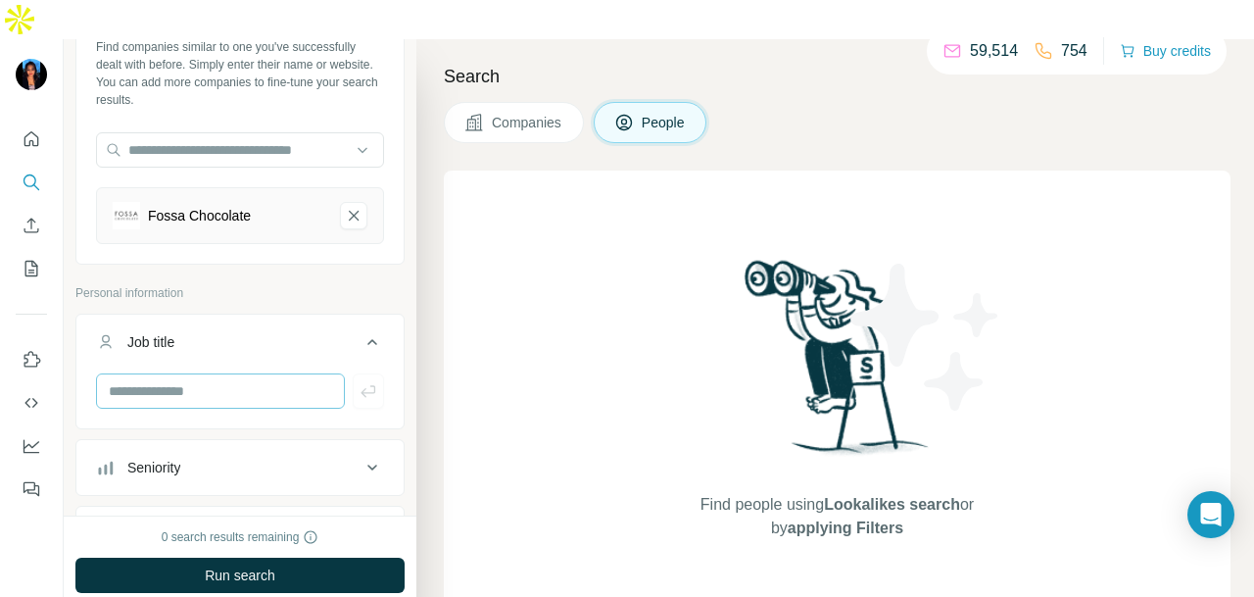
scroll to position [0, 0]
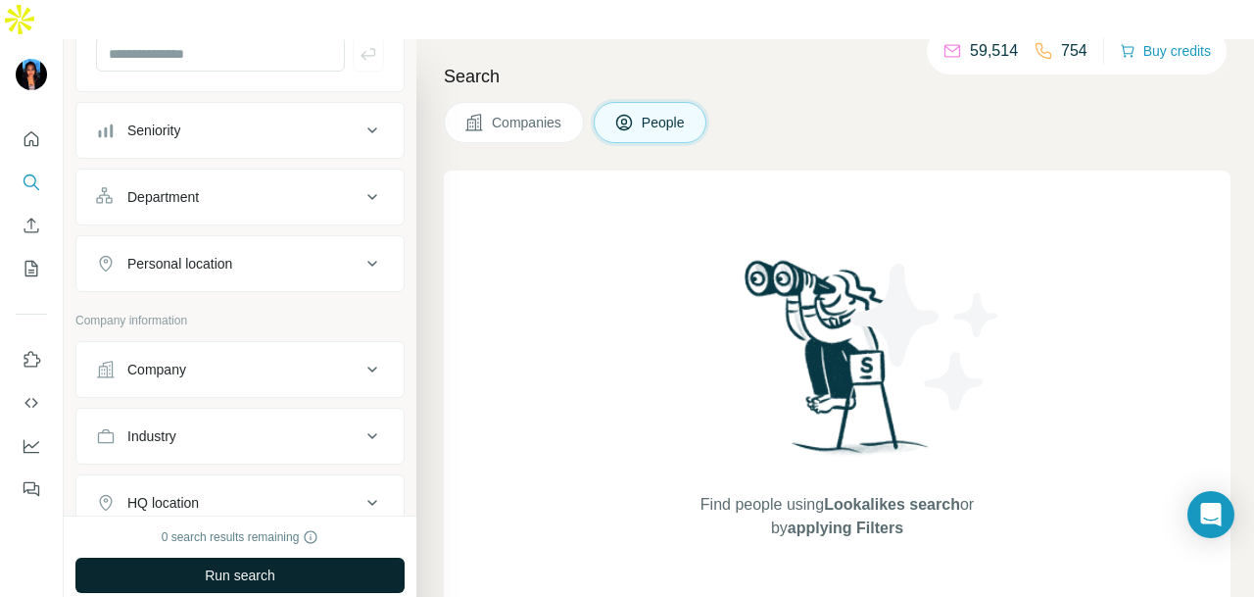
scroll to position [588, 0]
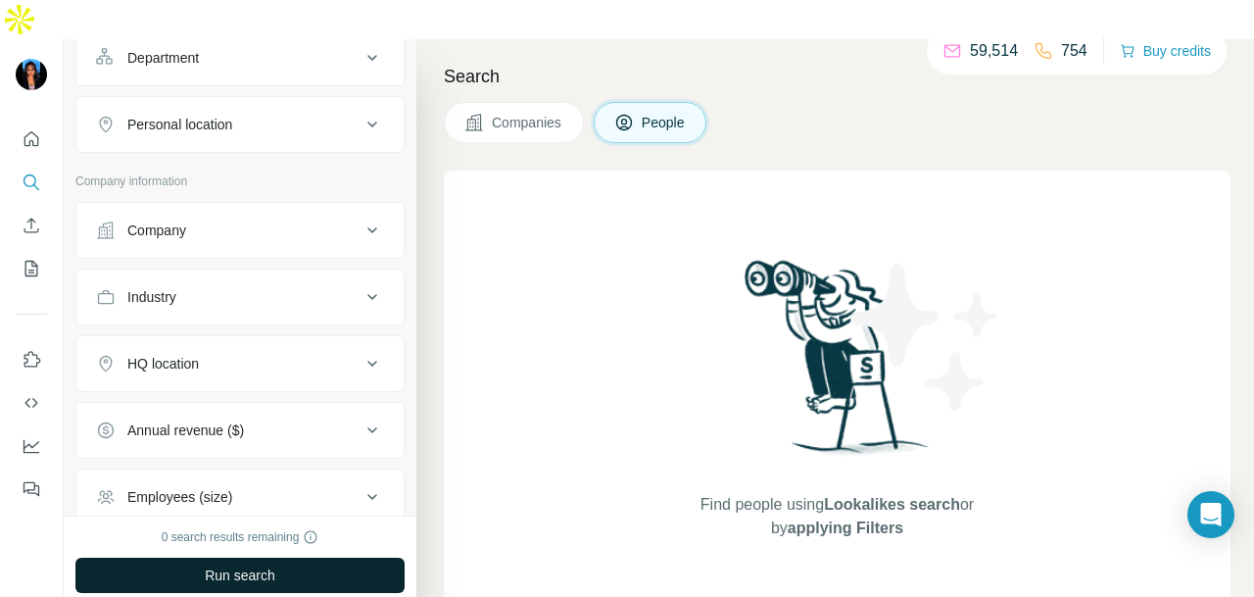
click at [251, 565] on span "Run search" at bounding box center [240, 575] width 71 height 20
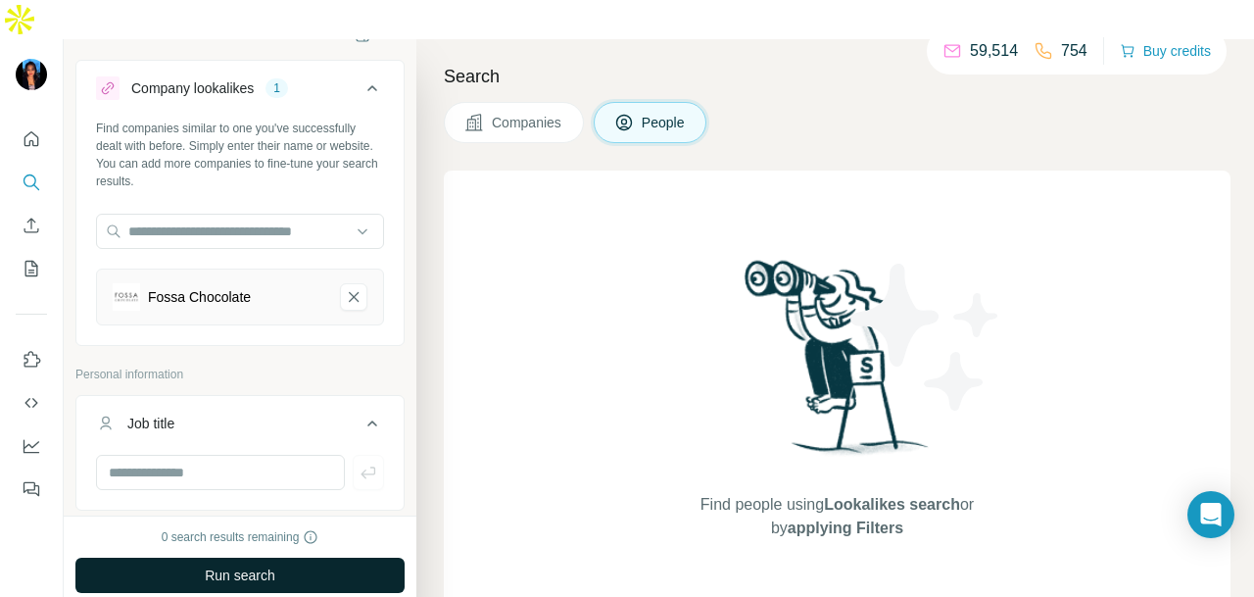
scroll to position [0, 0]
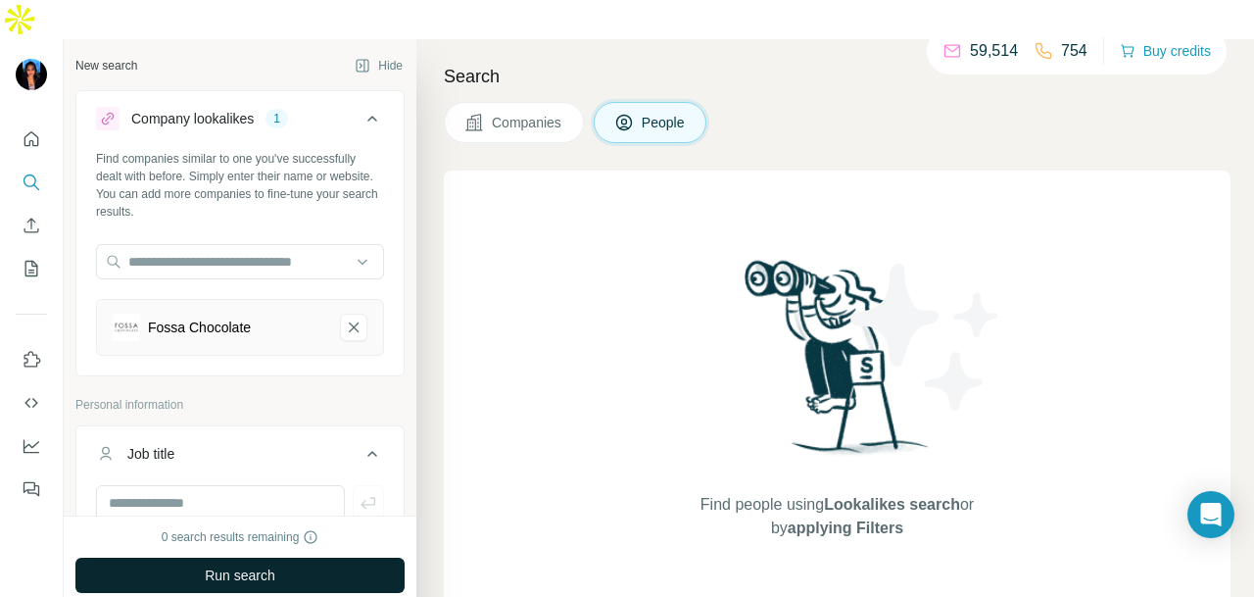
click at [345, 302] on div "Fossa Chocolate" at bounding box center [240, 327] width 288 height 57
drag, startPoint x: 348, startPoint y: 291, endPoint x: 363, endPoint y: 296, distance: 15.5
click at [354, 299] on div "Fossa Chocolate" at bounding box center [240, 327] width 288 height 57
click at [348, 314] on button "Fossa Chocolate-remove-button" at bounding box center [353, 327] width 27 height 27
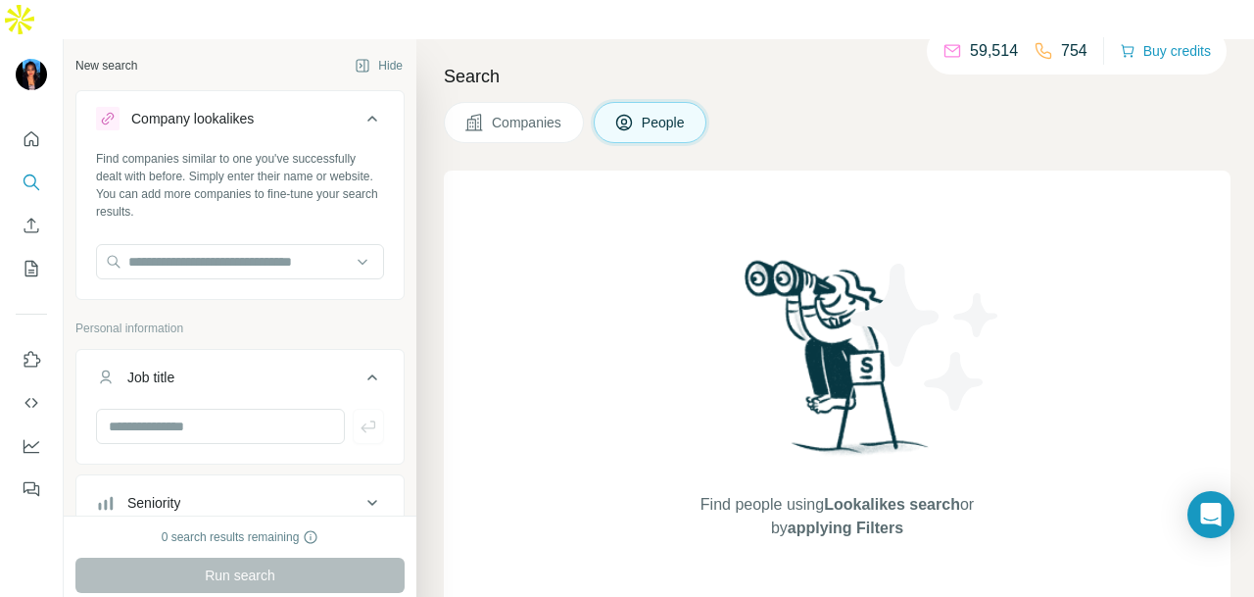
click at [22, 122] on button "Quick start" at bounding box center [31, 139] width 31 height 35
